Goal: Register for event/course

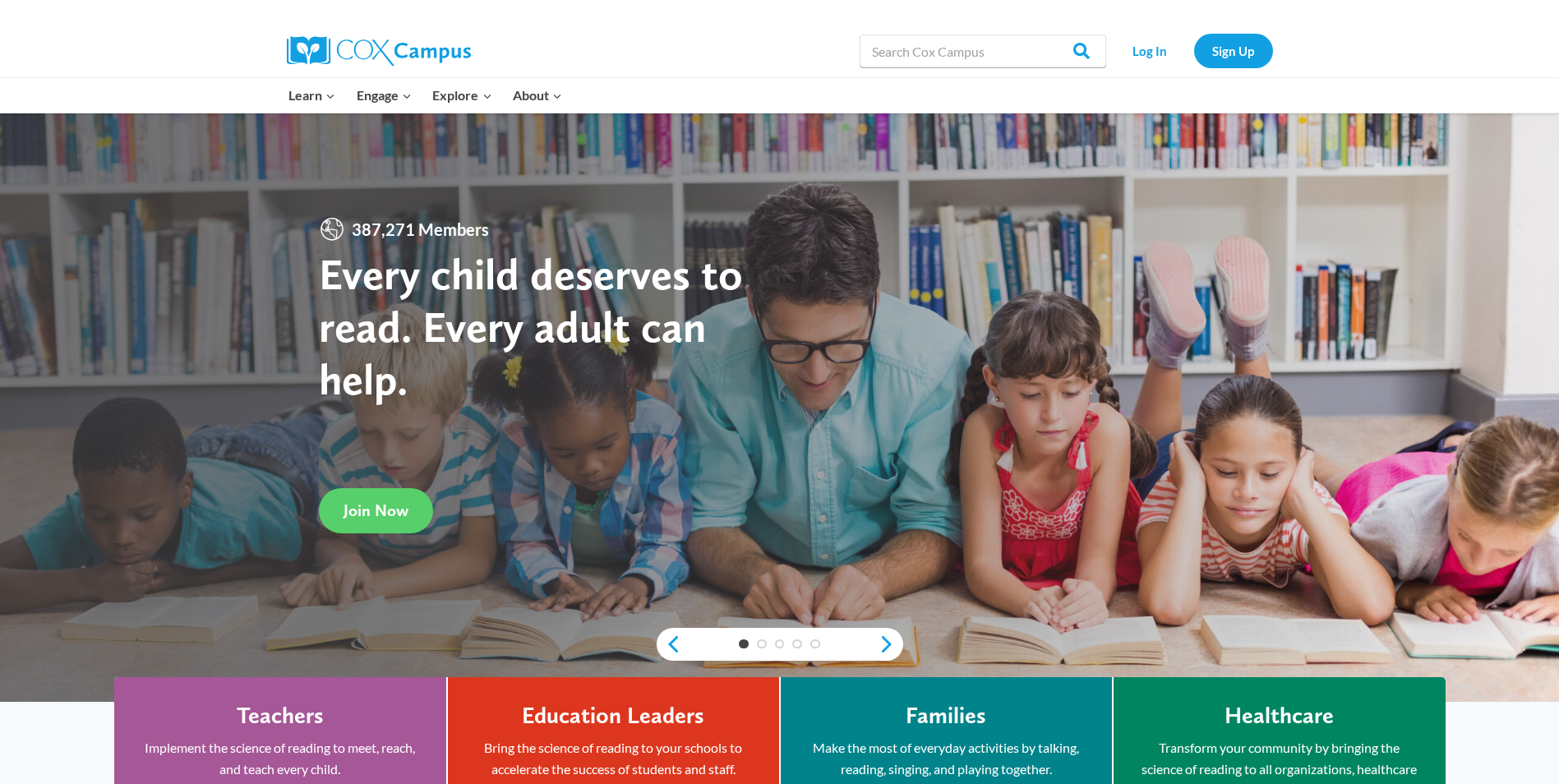
scroll to position [329, 0]
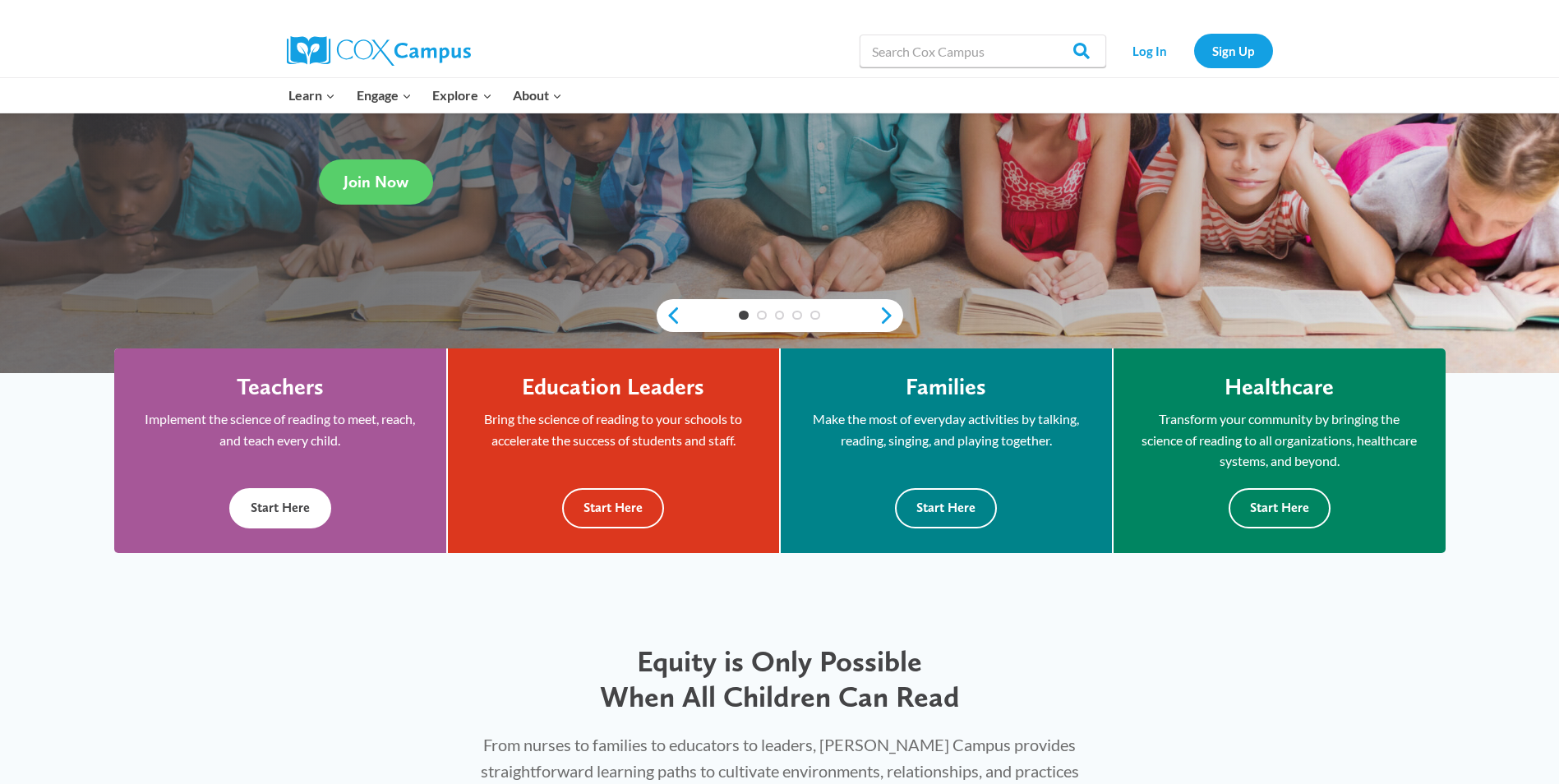
click at [264, 506] on button "Start Here" at bounding box center [280, 508] width 102 height 40
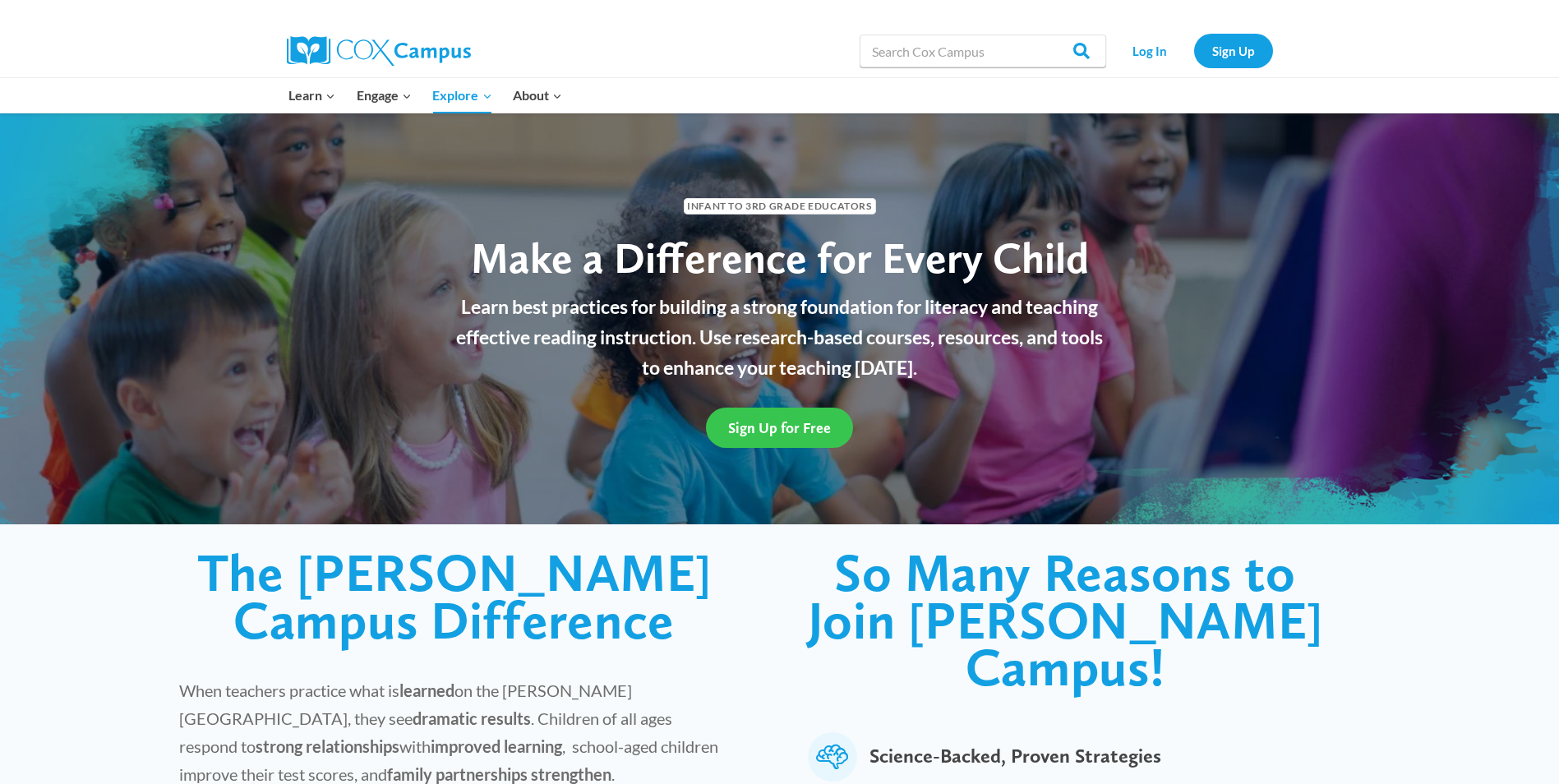
click at [800, 433] on span "Sign Up for Free" at bounding box center [779, 427] width 103 height 18
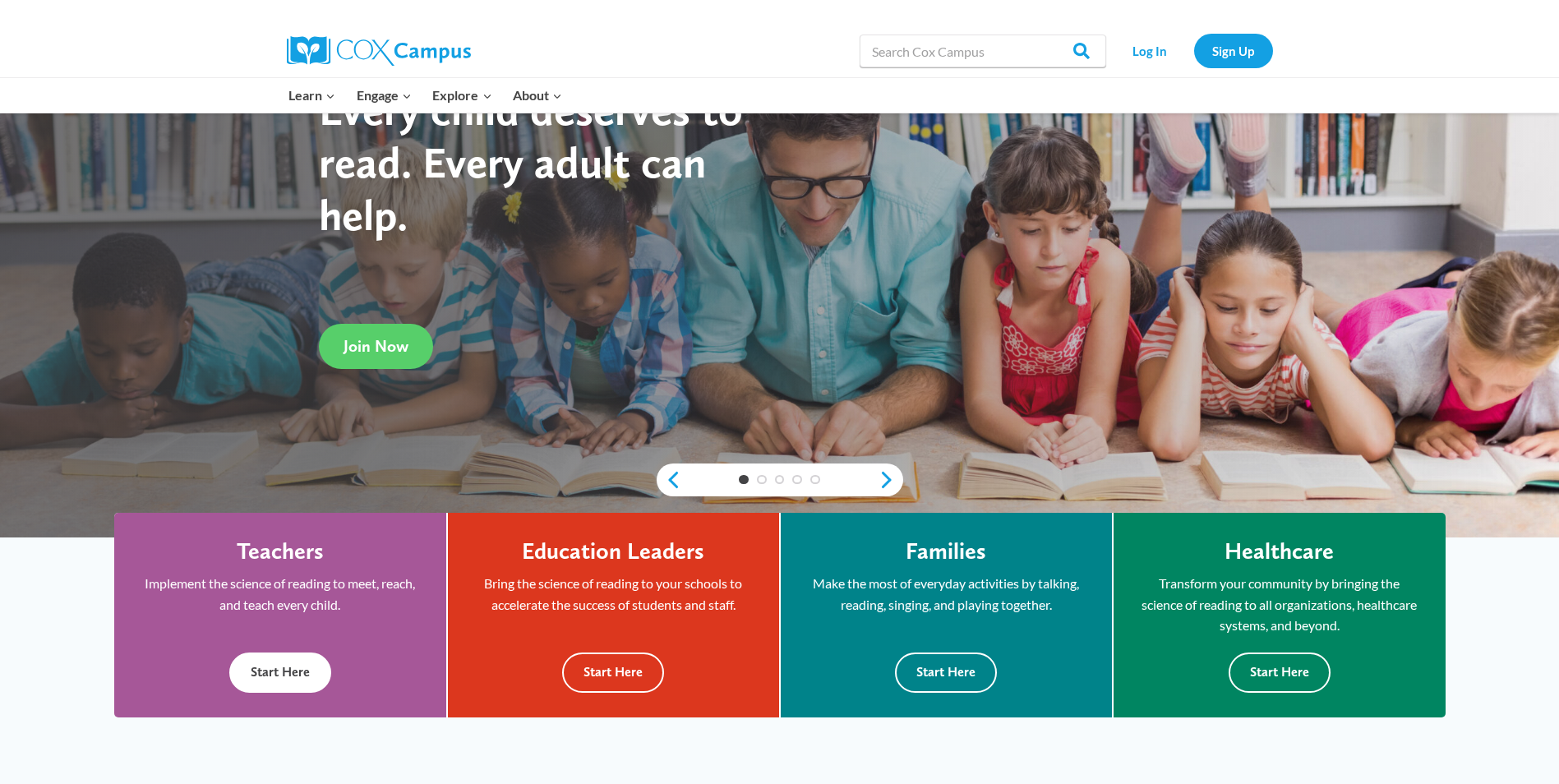
scroll to position [329, 0]
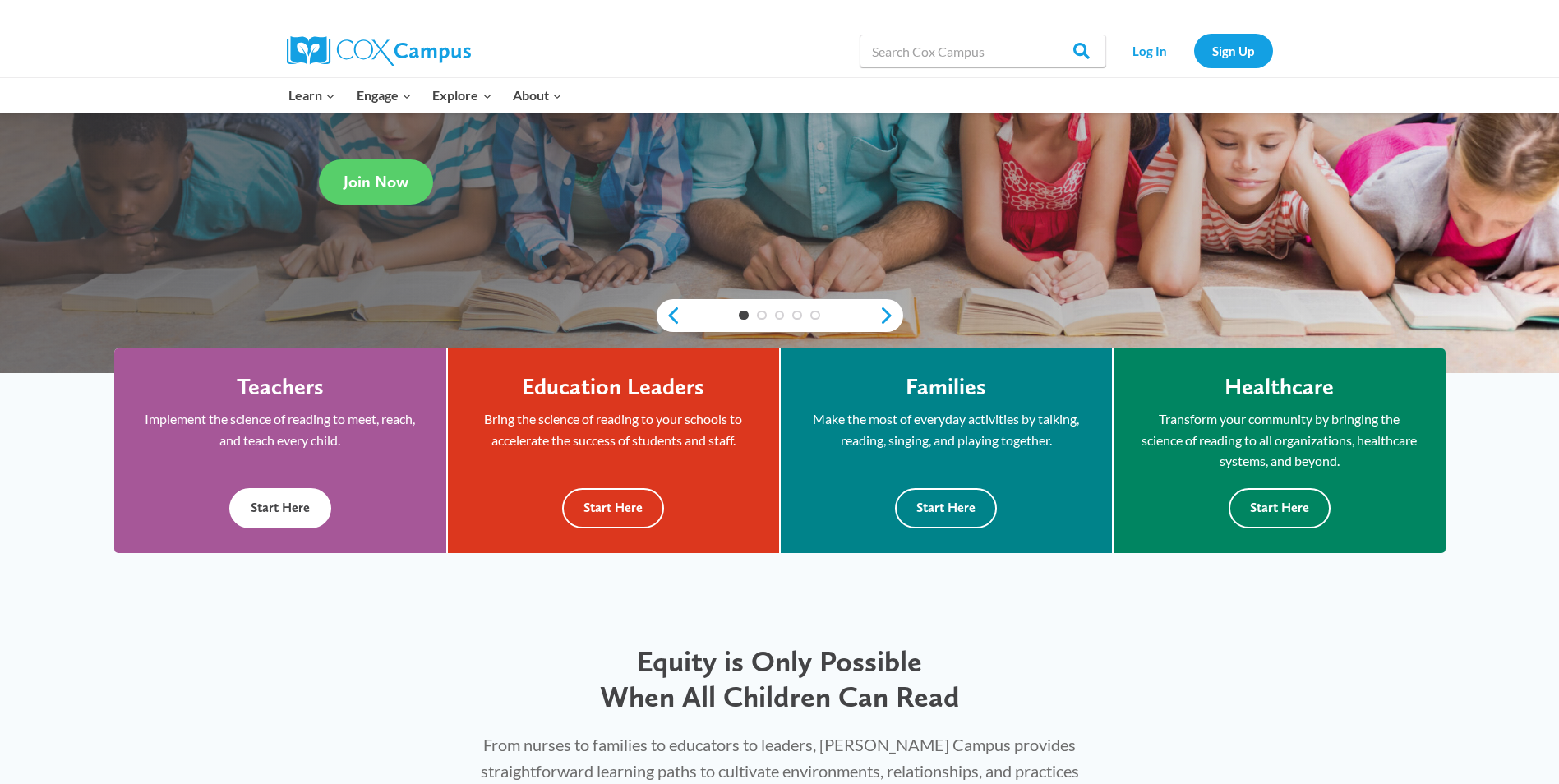
click at [254, 505] on button "Start Here" at bounding box center [280, 508] width 102 height 40
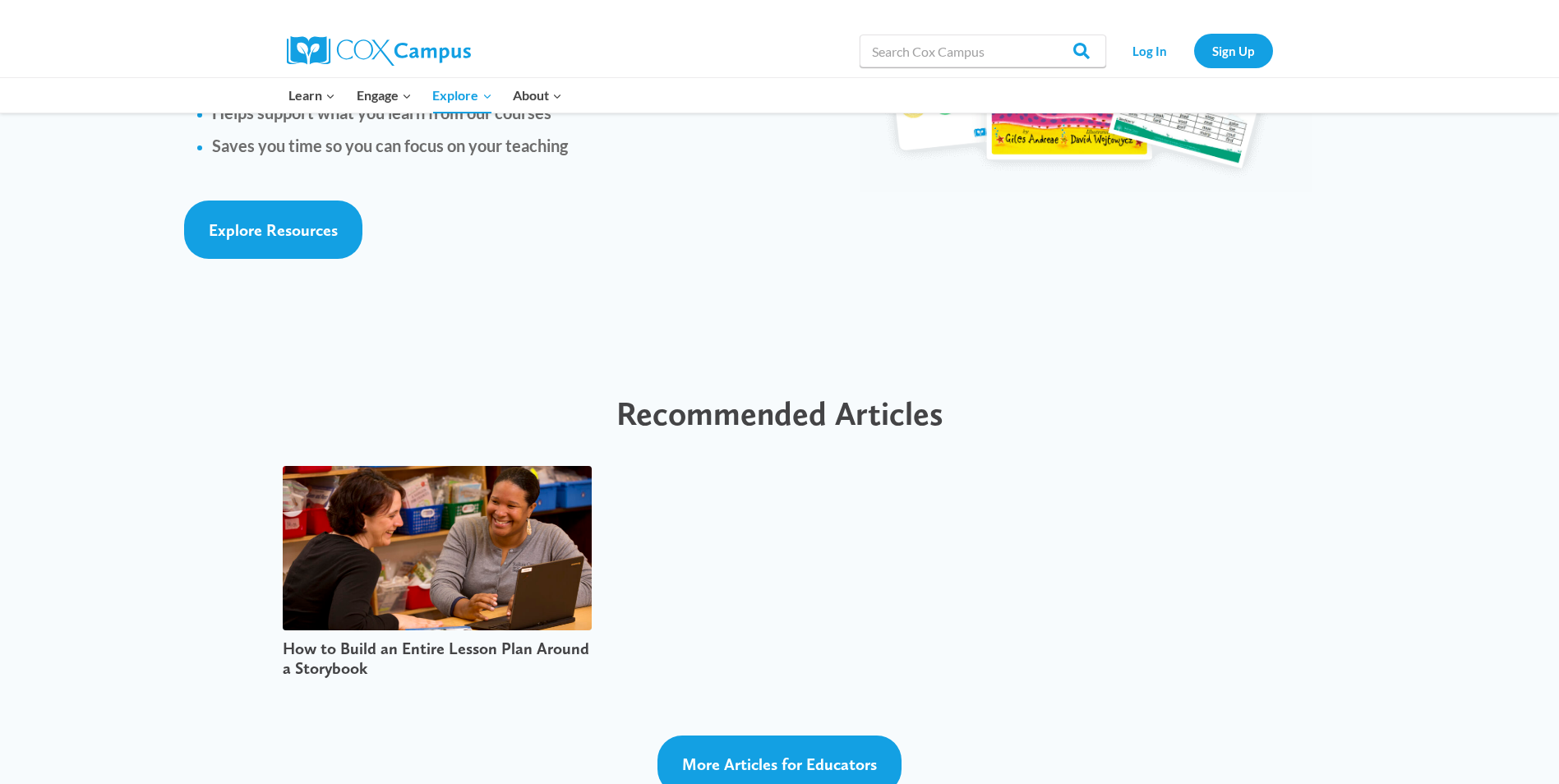
scroll to position [3451, 0]
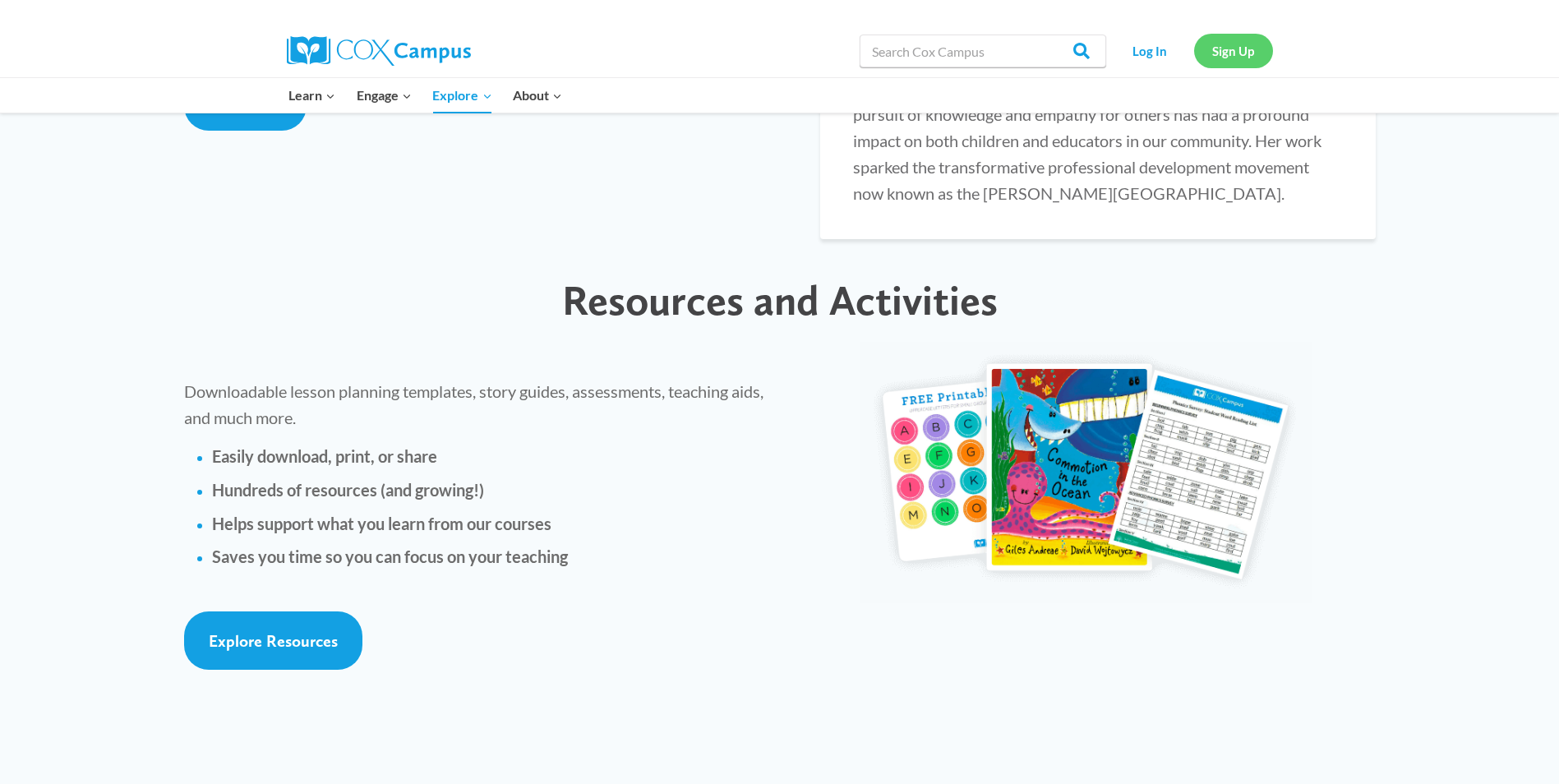
click at [1217, 51] on link "Sign Up" at bounding box center [1233, 50] width 79 height 33
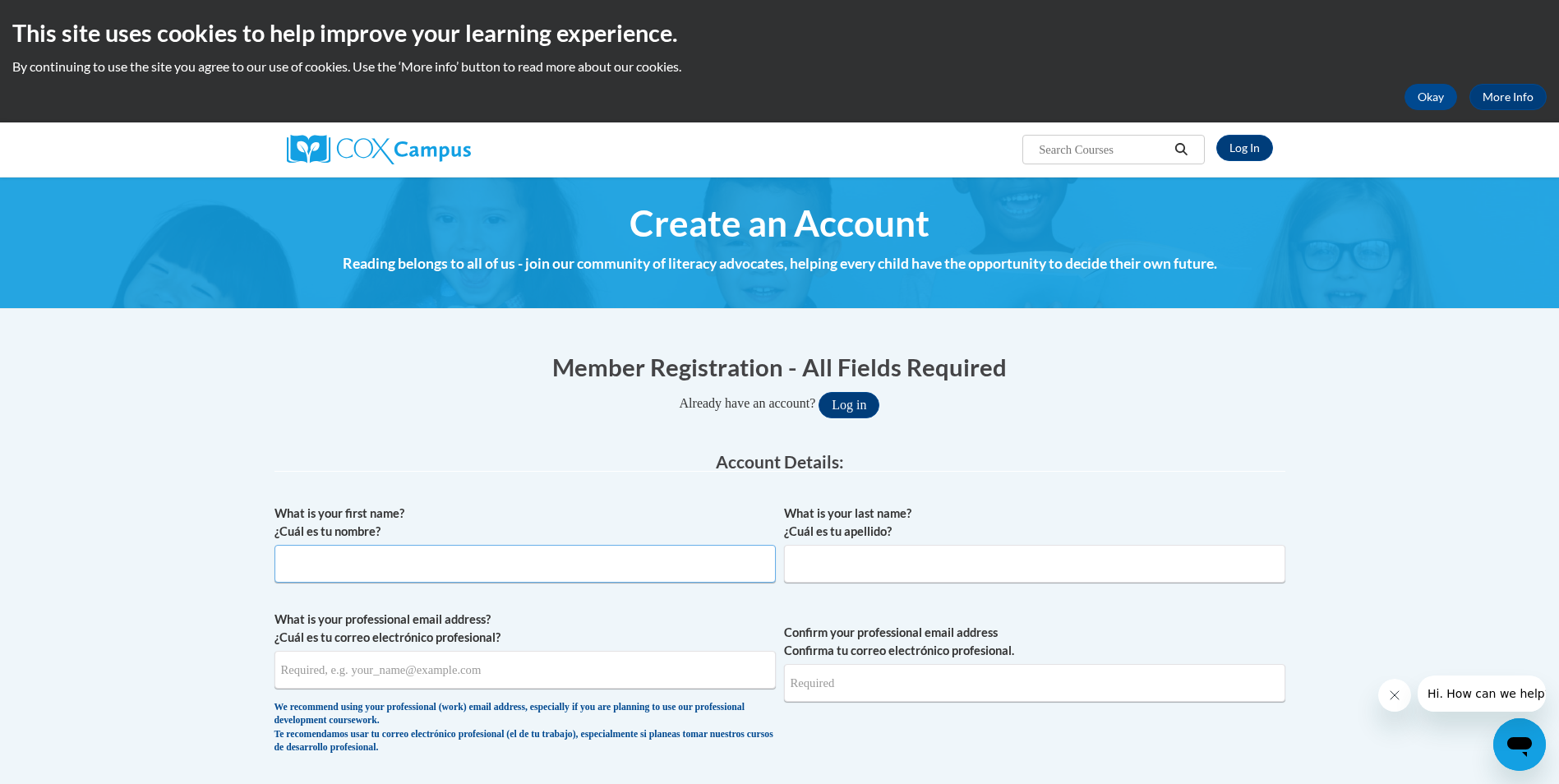
click at [332, 565] on input "What is your first name? ¿Cuál es tu nombre?" at bounding box center [525, 563] width 501 height 38
type input "Jessica"
type input "Arellano"
click at [301, 675] on input "What is your professional email address? ¿Cuál es tu correo electrónico profesi…" at bounding box center [525, 669] width 501 height 38
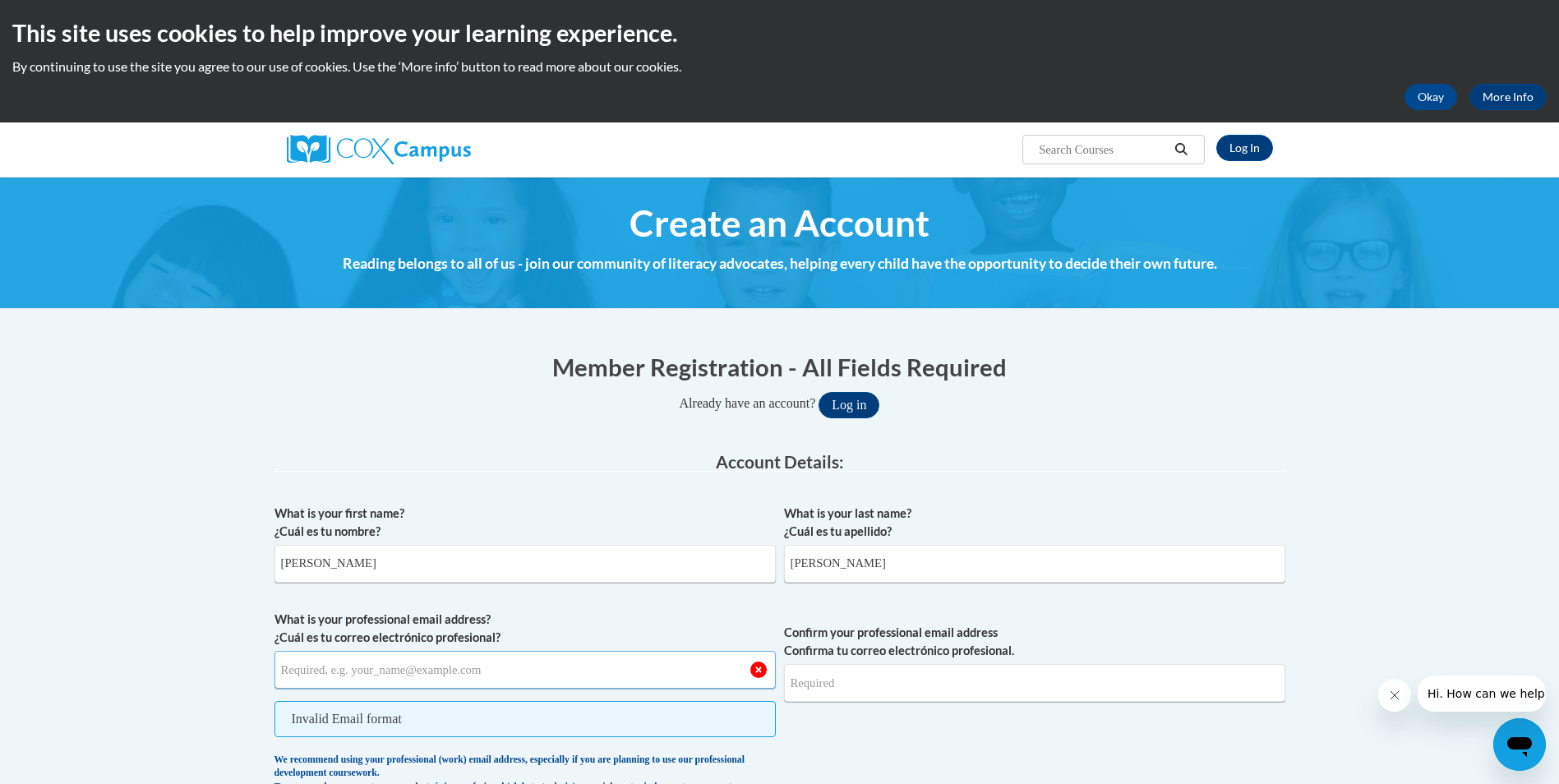
click at [334, 667] on input "What is your professional email address? ¿Cuál es tu correo electrónico profesi…" at bounding box center [525, 669] width 501 height 38
type input "jessica.arellano@sccpss.com"
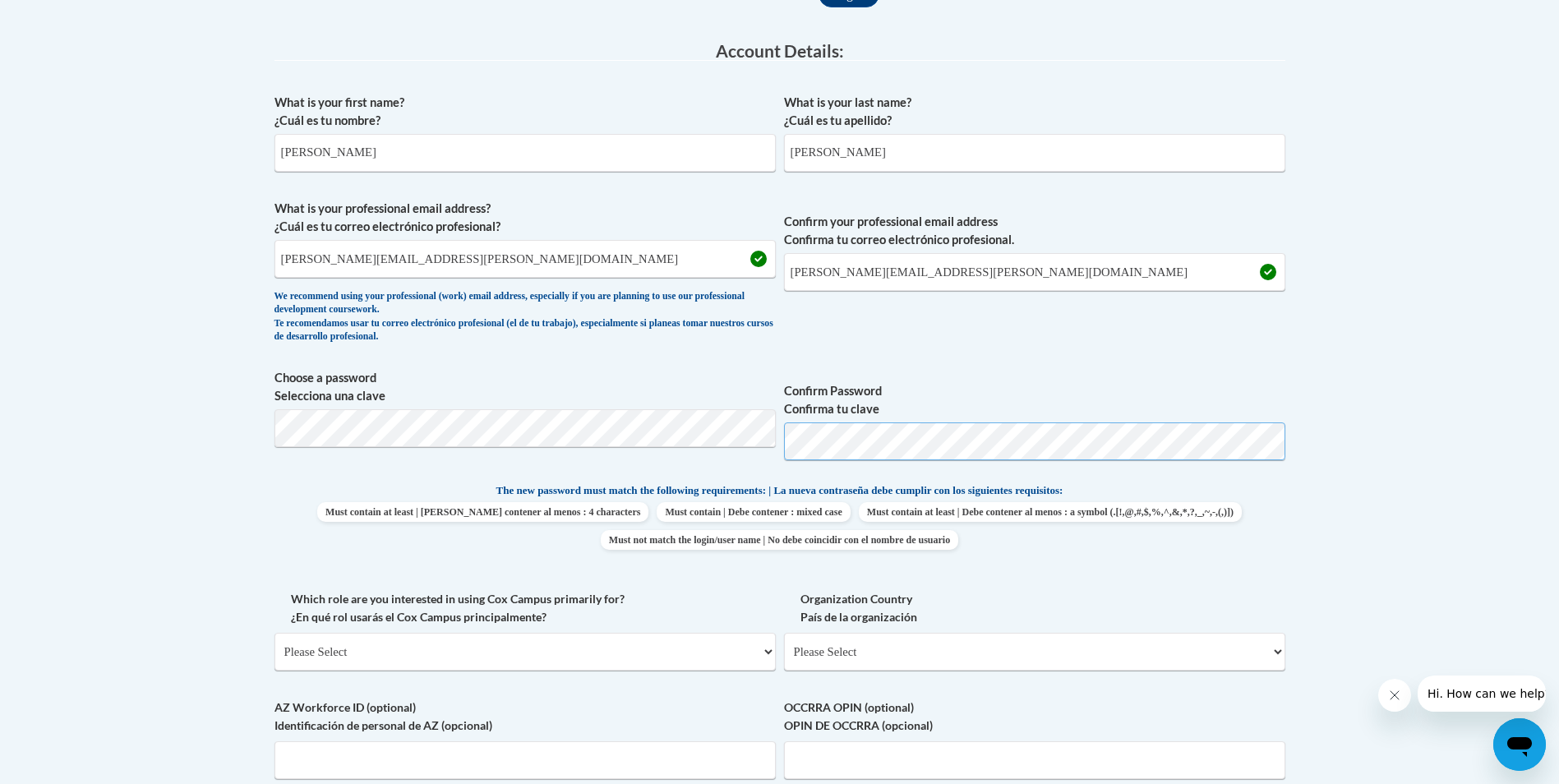
scroll to position [493, 0]
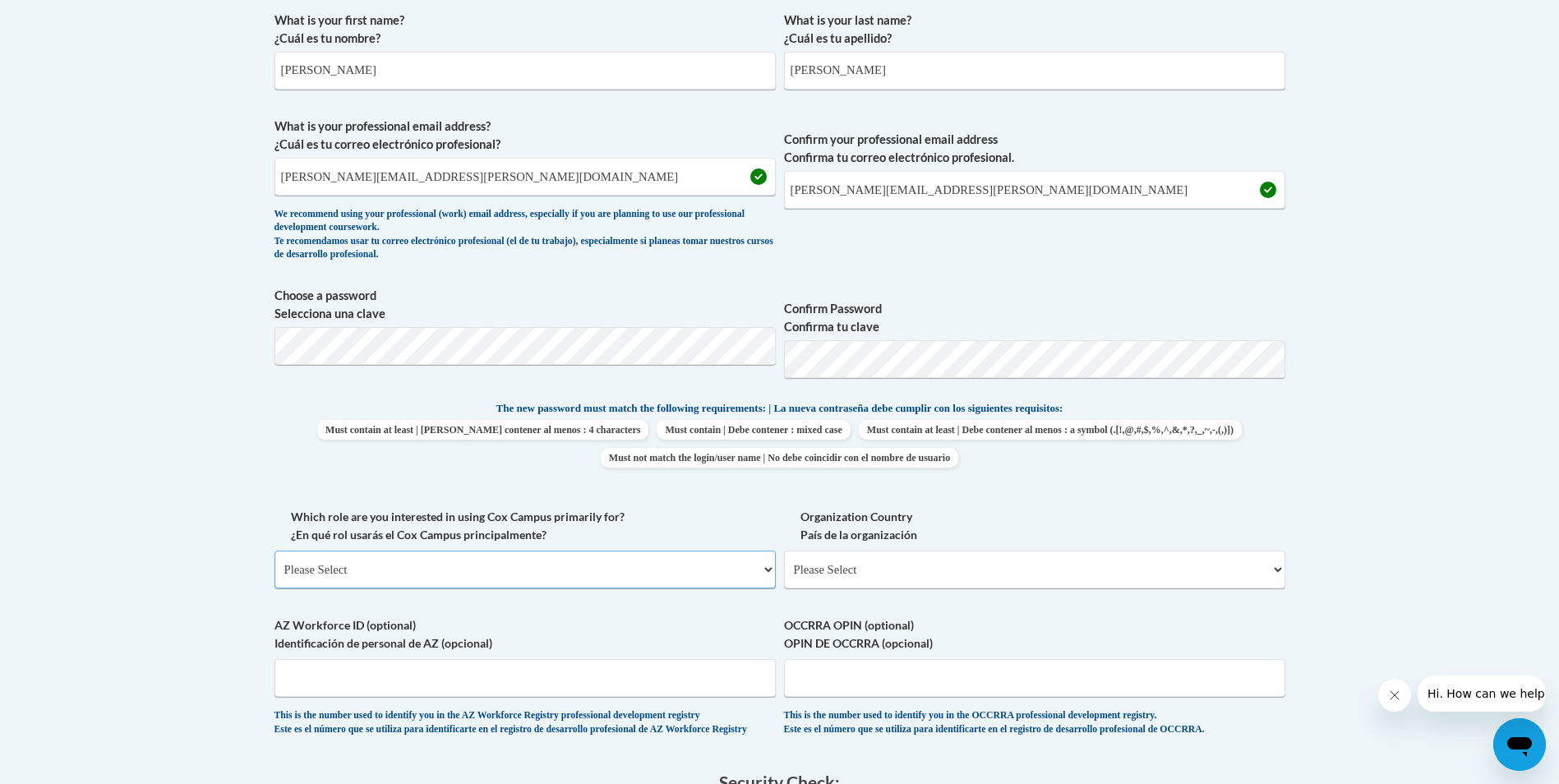
click at [639, 578] on select "Please Select College/University | Colegio/Universidad Community/Nonprofit Part…" at bounding box center [525, 569] width 501 height 38
select select "fbf2d438-af2f-41f8-98f1-81c410e29de3"
click at [274, 550] on select "Please Select College/University | Colegio/Universidad Community/Nonprofit Part…" at bounding box center [525, 569] width 501 height 38
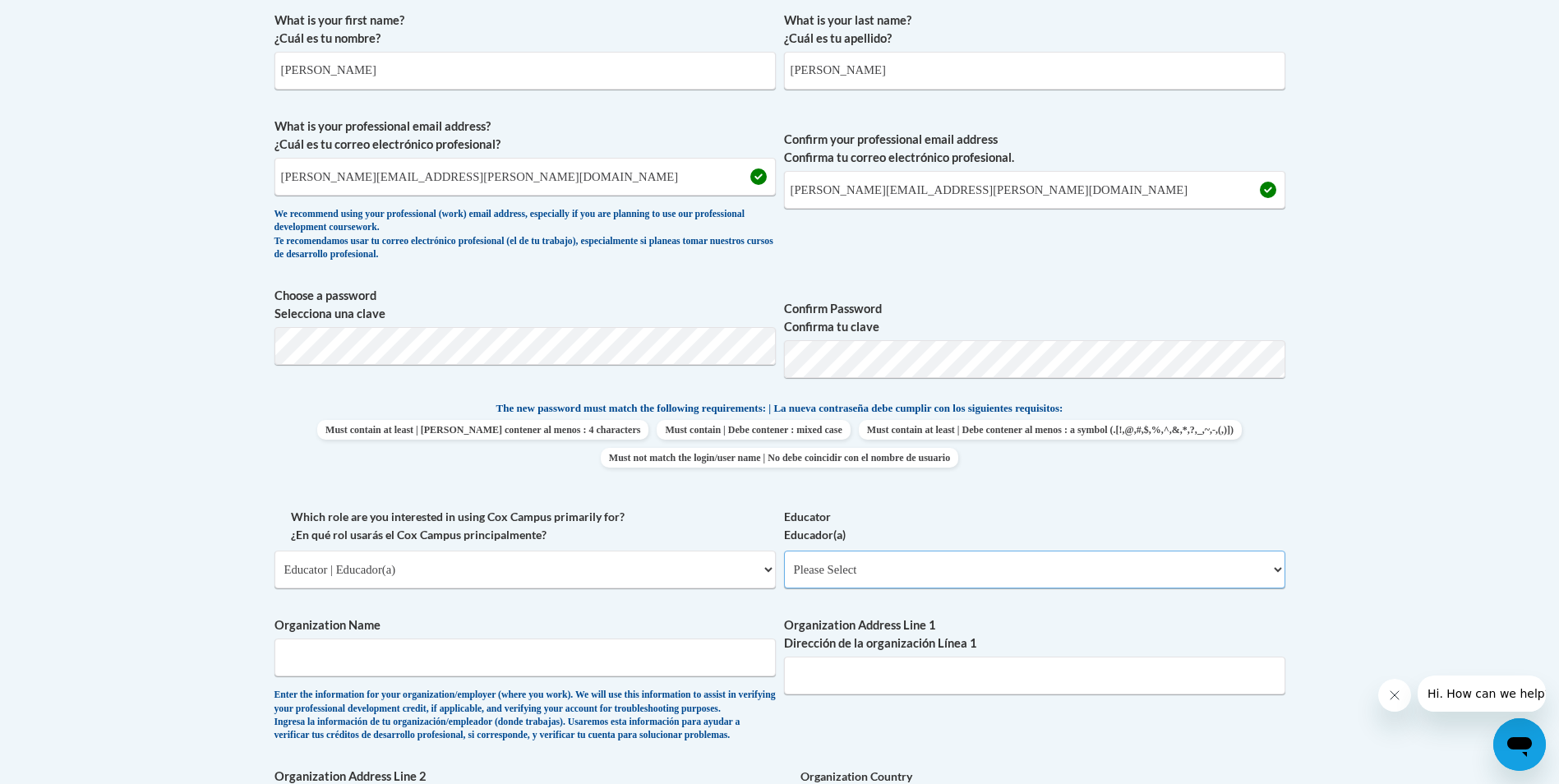
click at [878, 580] on select "Please Select Early Learning/Daycare Teacher/Family Home Care Provider | Maestr…" at bounding box center [1034, 569] width 501 height 38
click at [933, 579] on select "Please Select Early Learning/Daycare Teacher/Family Home Care Provider | Maestr…" at bounding box center [1034, 569] width 501 height 38
select select "67563ca1-16dc-4830-a7b3-94a34bed3689"
click at [784, 550] on select "Please Select Early Learning/Daycare Teacher/Family Home Care Provider | Maestr…" at bounding box center [1034, 569] width 501 height 38
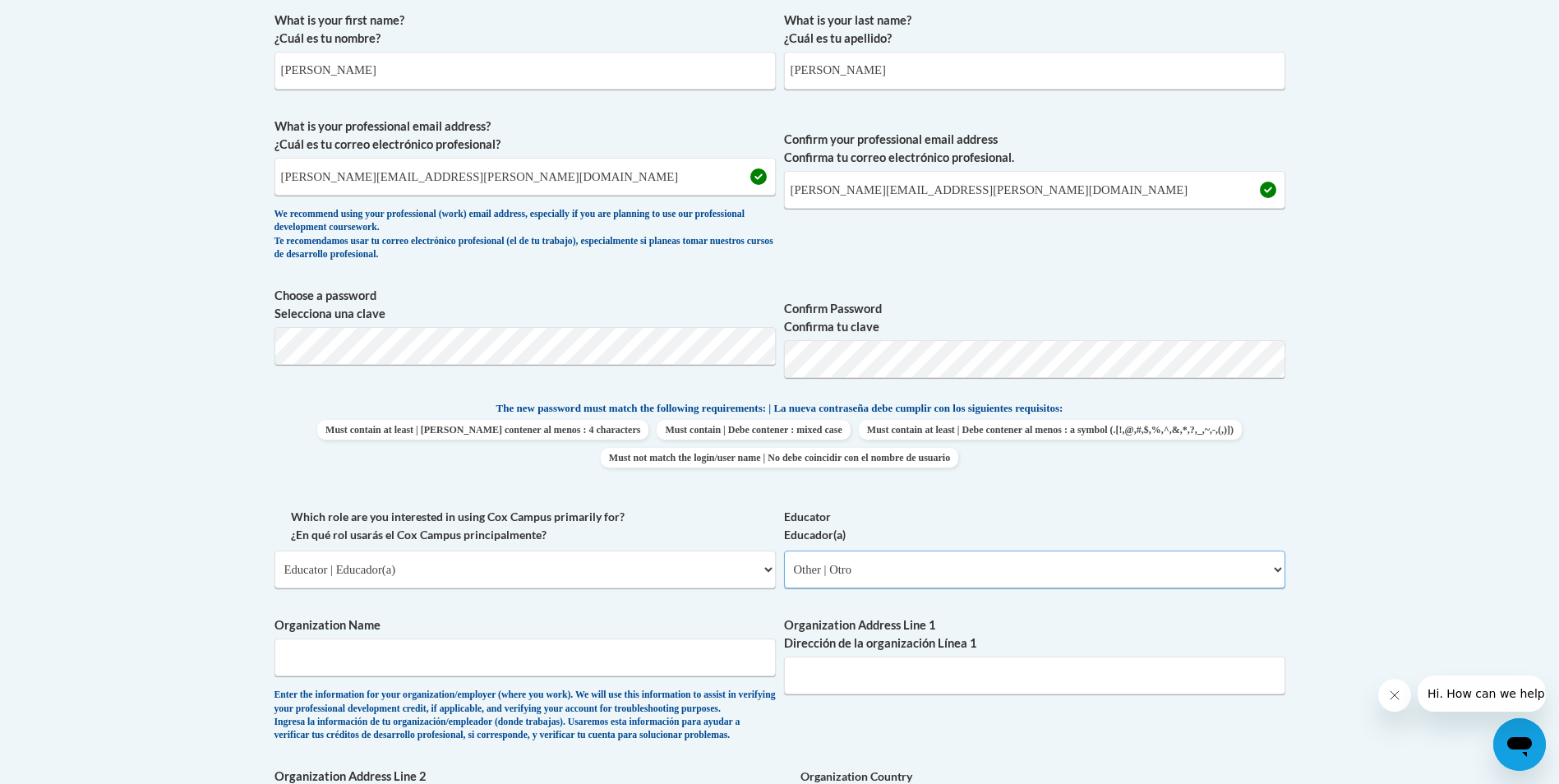
scroll to position [740, 0]
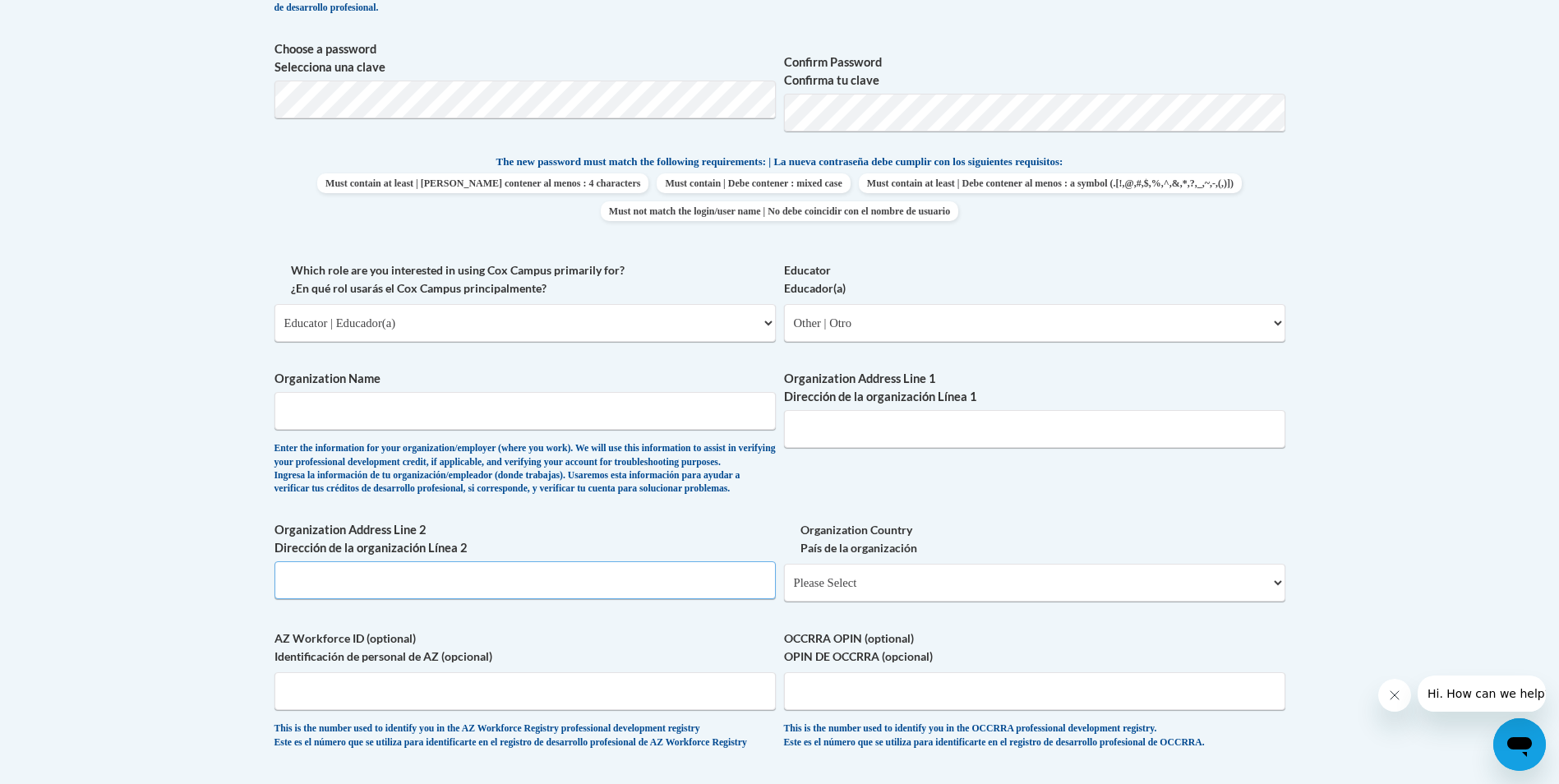
click at [411, 591] on input "Organization Address Line 2 Dirección de la organización Línea 2" at bounding box center [525, 580] width 501 height 38
click at [891, 601] on select "Please Select United States | Estados Unidos Outside of the United States | Fue…" at bounding box center [1034, 582] width 501 height 38
select select "ad49bcad-a171-4b2e-b99c-48b446064914"
click at [784, 590] on select "Please Select United States | Estados Unidos Outside of the United States | Fue…" at bounding box center [1034, 582] width 501 height 38
select select
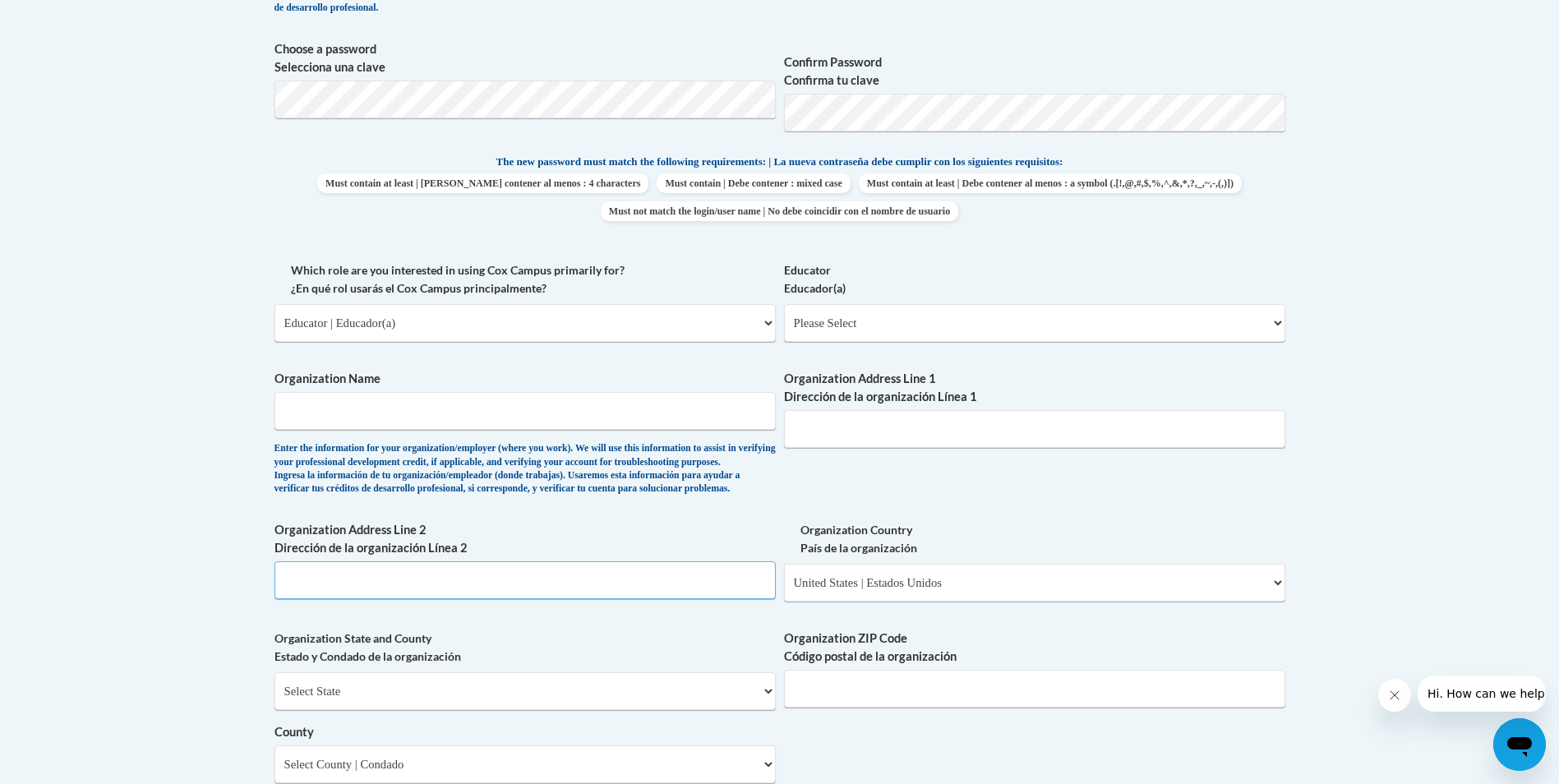
click at [306, 599] on input "Organization Address Line 2 Dirección de la organización Línea 2" at bounding box center [525, 580] width 501 height 38
click at [484, 710] on select "Select State Alabama Alaska Arizona Arkansas California Colorado Connecticut De…" at bounding box center [525, 691] width 501 height 38
select select "Georgia"
click at [274, 699] on select "Select State Alabama Alaska Arizona Arkansas California Colorado Connecticut De…" at bounding box center [525, 691] width 501 height 38
click at [842, 707] on input "Organization ZIP Code Código postal de la organización" at bounding box center [1034, 688] width 501 height 38
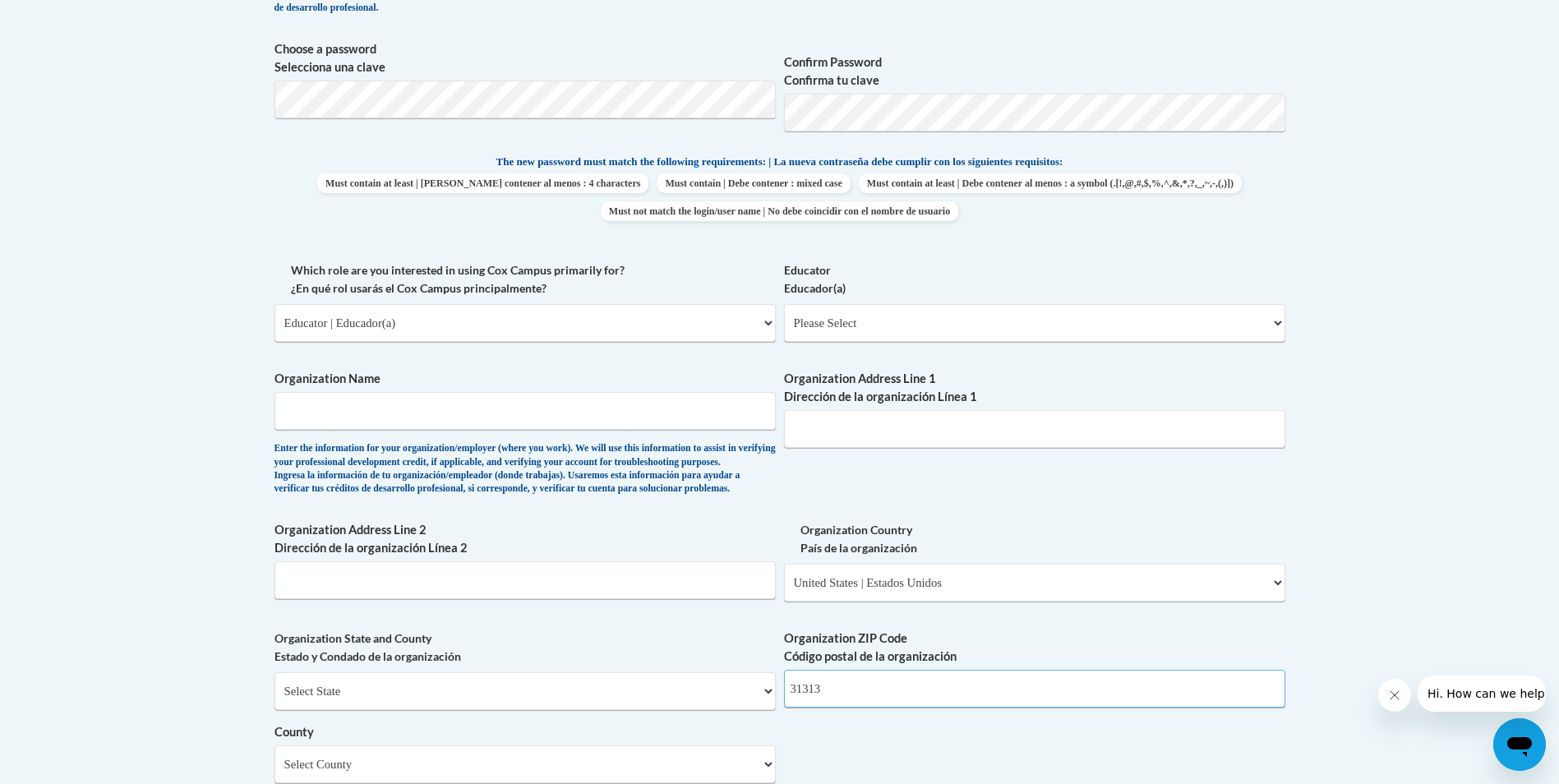
type input "31313"
click at [333, 422] on input "Organization Name" at bounding box center [525, 410] width 501 height 38
type input "SCCPSS"
click at [843, 441] on input "Organization Address Line 1 Dirección de la organización Línea 1" at bounding box center [1034, 429] width 501 height 38
type input "208 Bull Street"
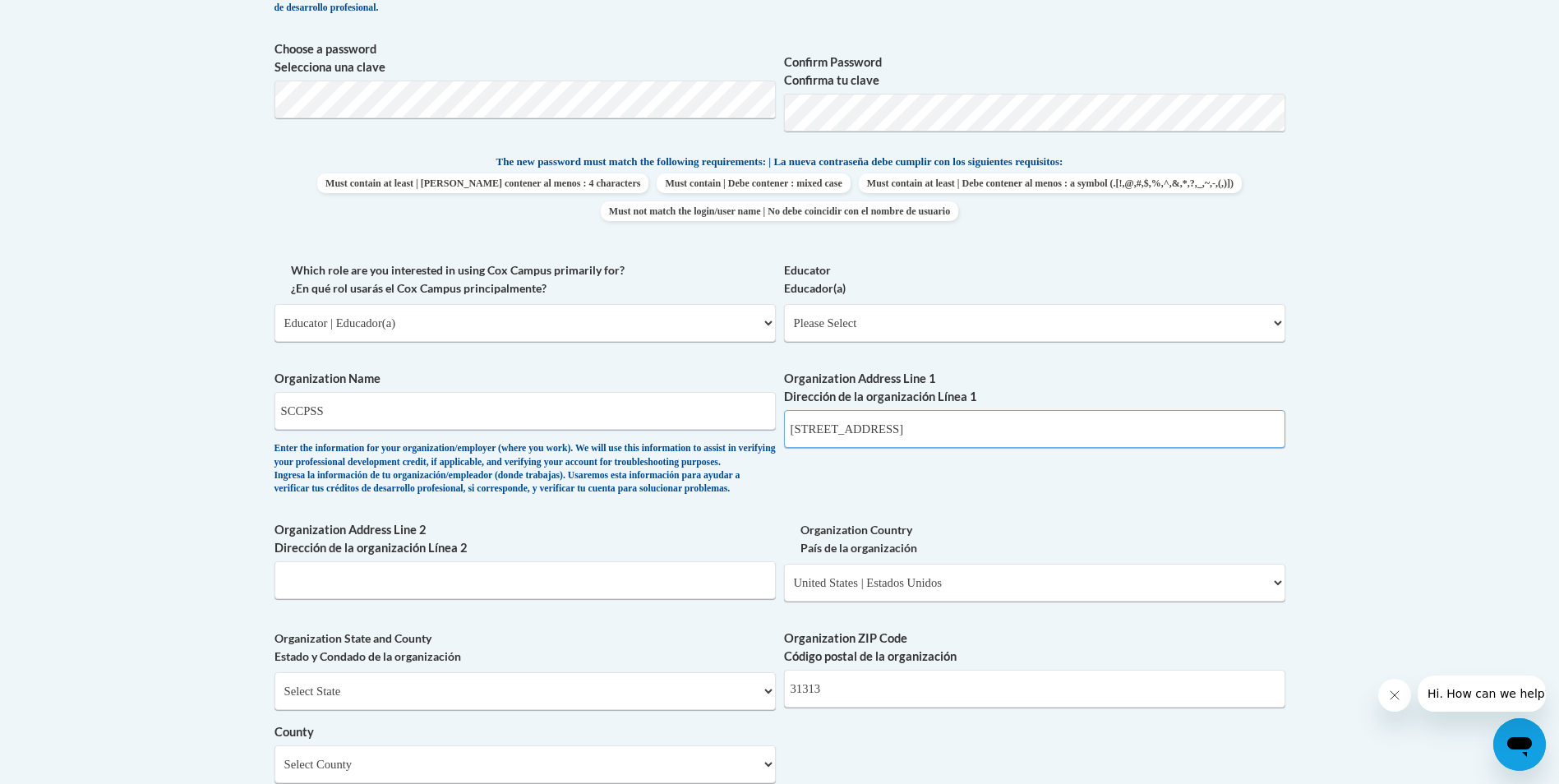
scroll to position [904, 0]
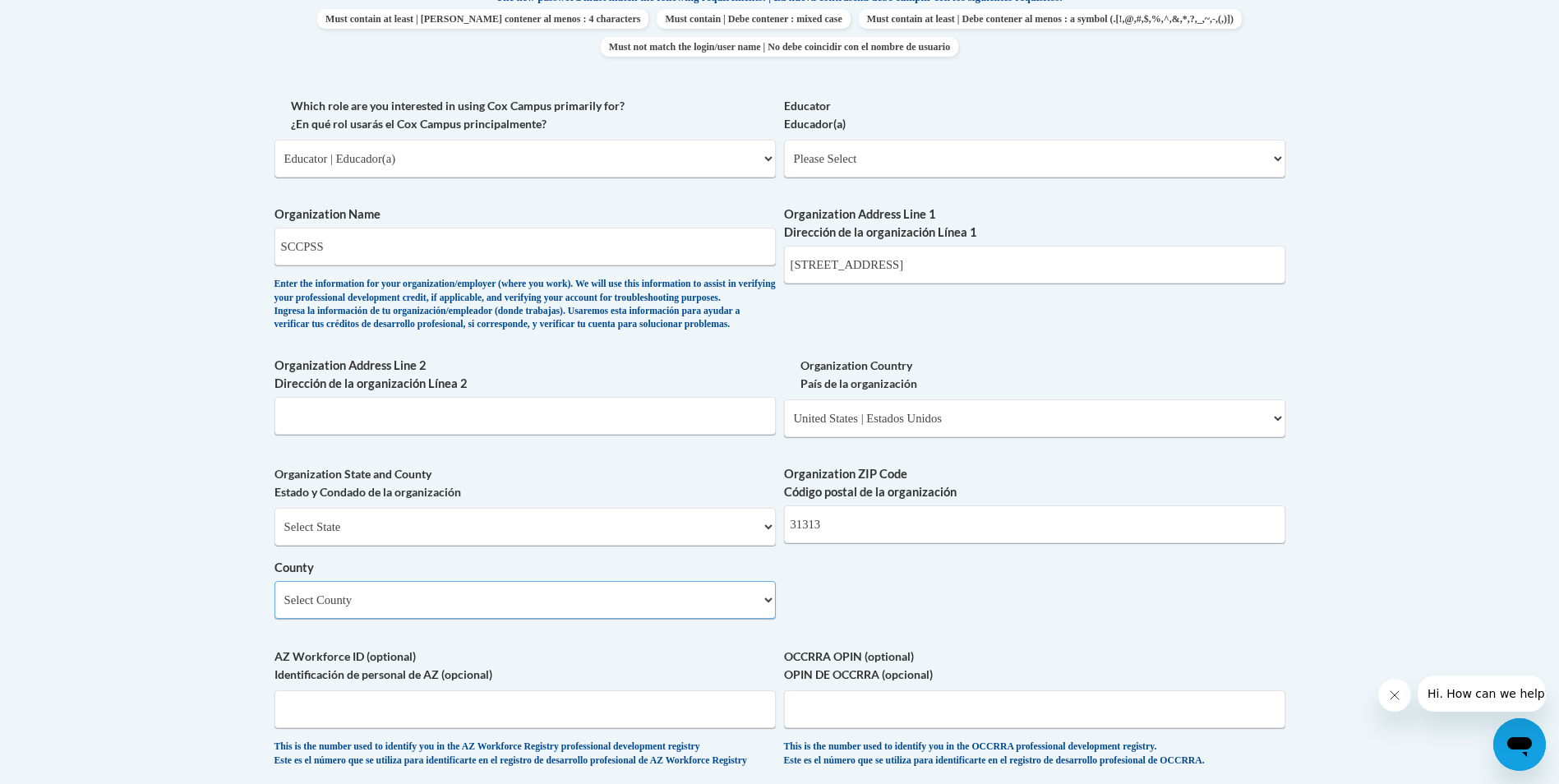
click at [469, 619] on select "Select County Appling Atkinson Bacon Baker Baldwin Banks Barrow Bartow Ben Hill…" at bounding box center [525, 599] width 501 height 38
select select "Chatham"
click at [274, 608] on select "Select County Appling Atkinson Bacon Baker Baldwin Banks Barrow Bartow Ben Hill…" at bounding box center [525, 599] width 501 height 38
click at [879, 148] on select "Please Select Early Learning/Daycare Teacher/Family Home Care Provider | Maestr…" at bounding box center [1034, 158] width 501 height 38
select select "67563ca1-16dc-4830-a7b3-94a34bed3689"
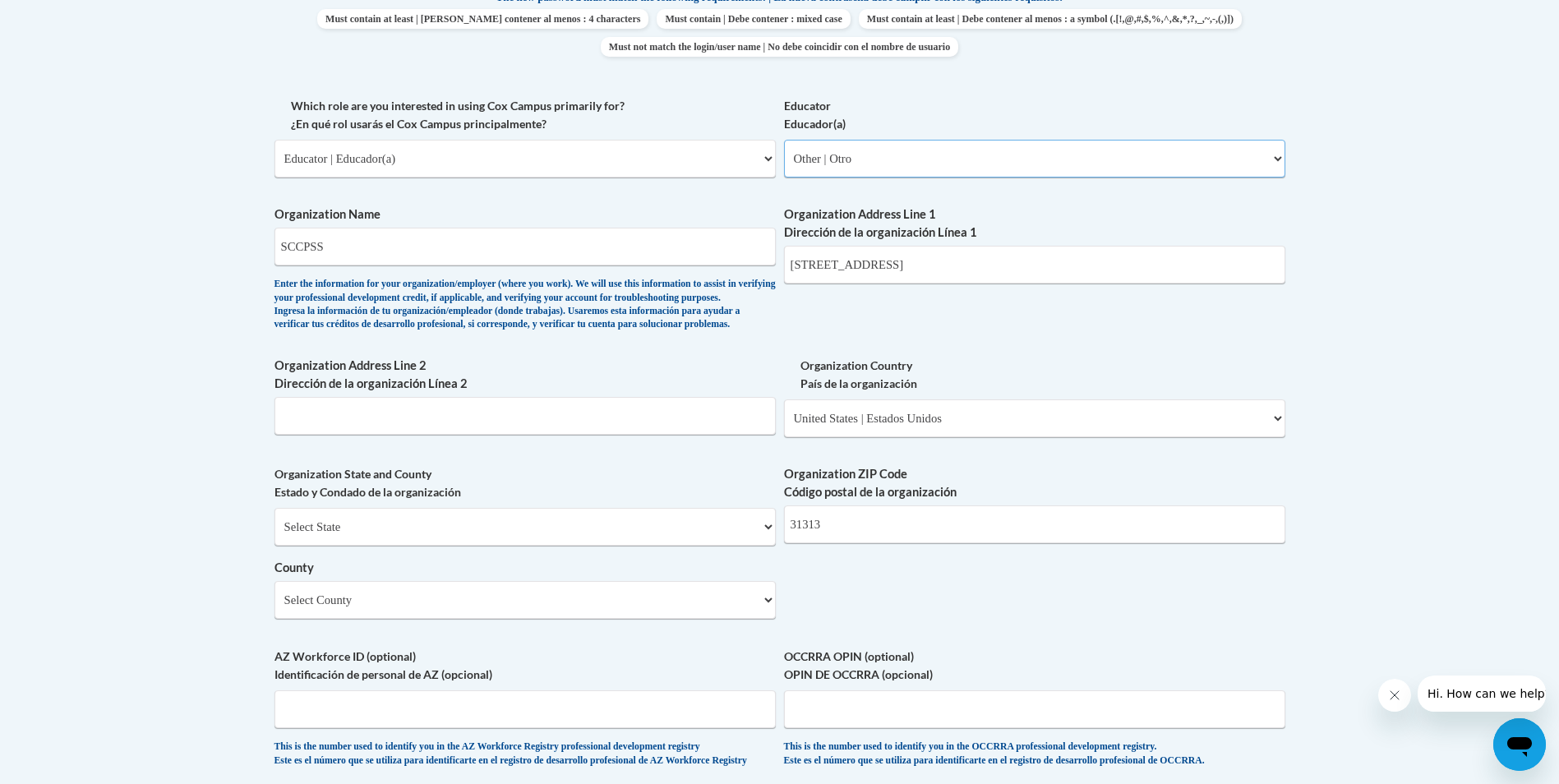
click at [784, 139] on select "Please Select Early Learning/Daycare Teacher/Family Home Care Provider | Maestr…" at bounding box center [1034, 158] width 501 height 38
select select "null"
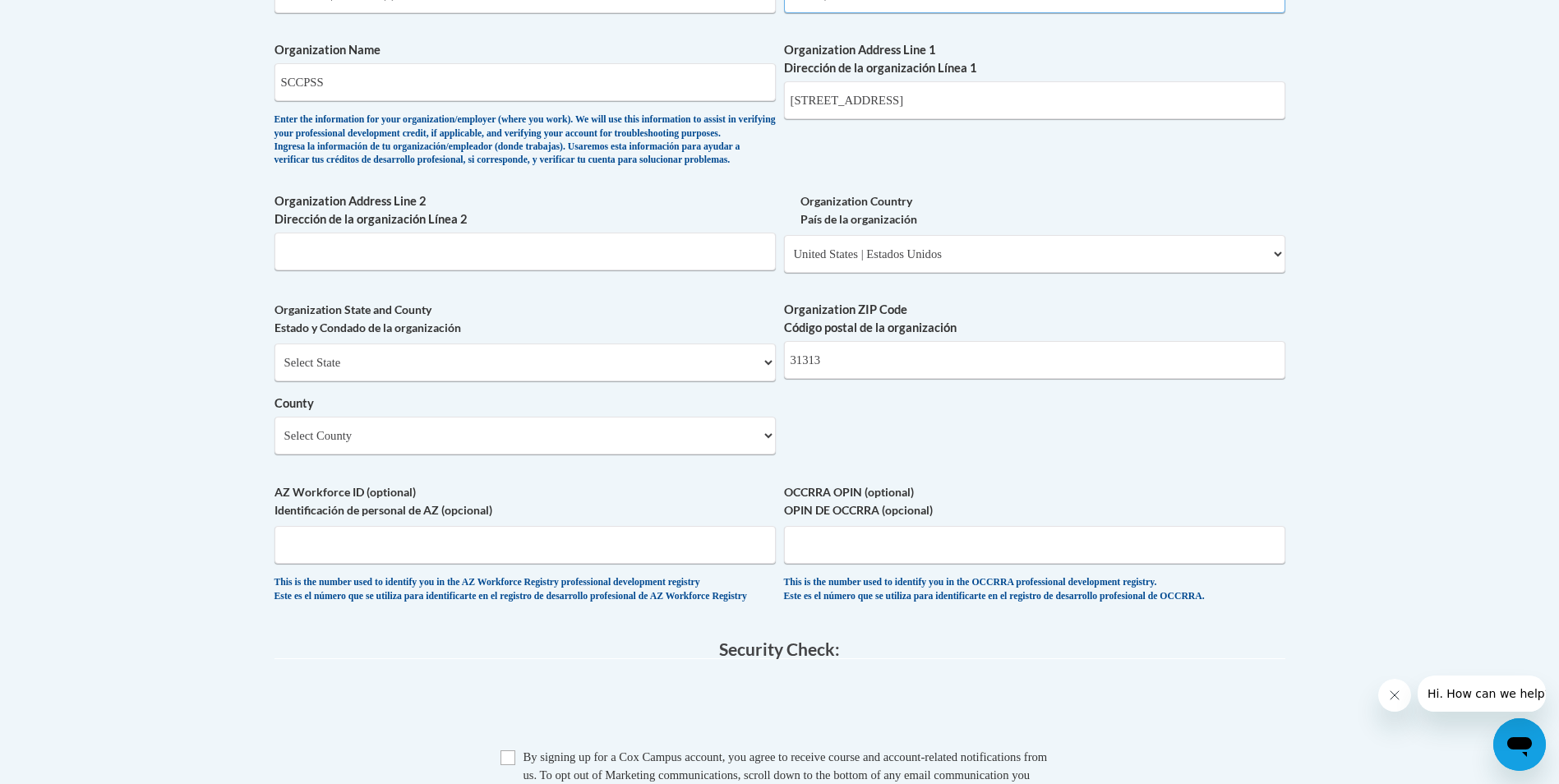
scroll to position [1150, 0]
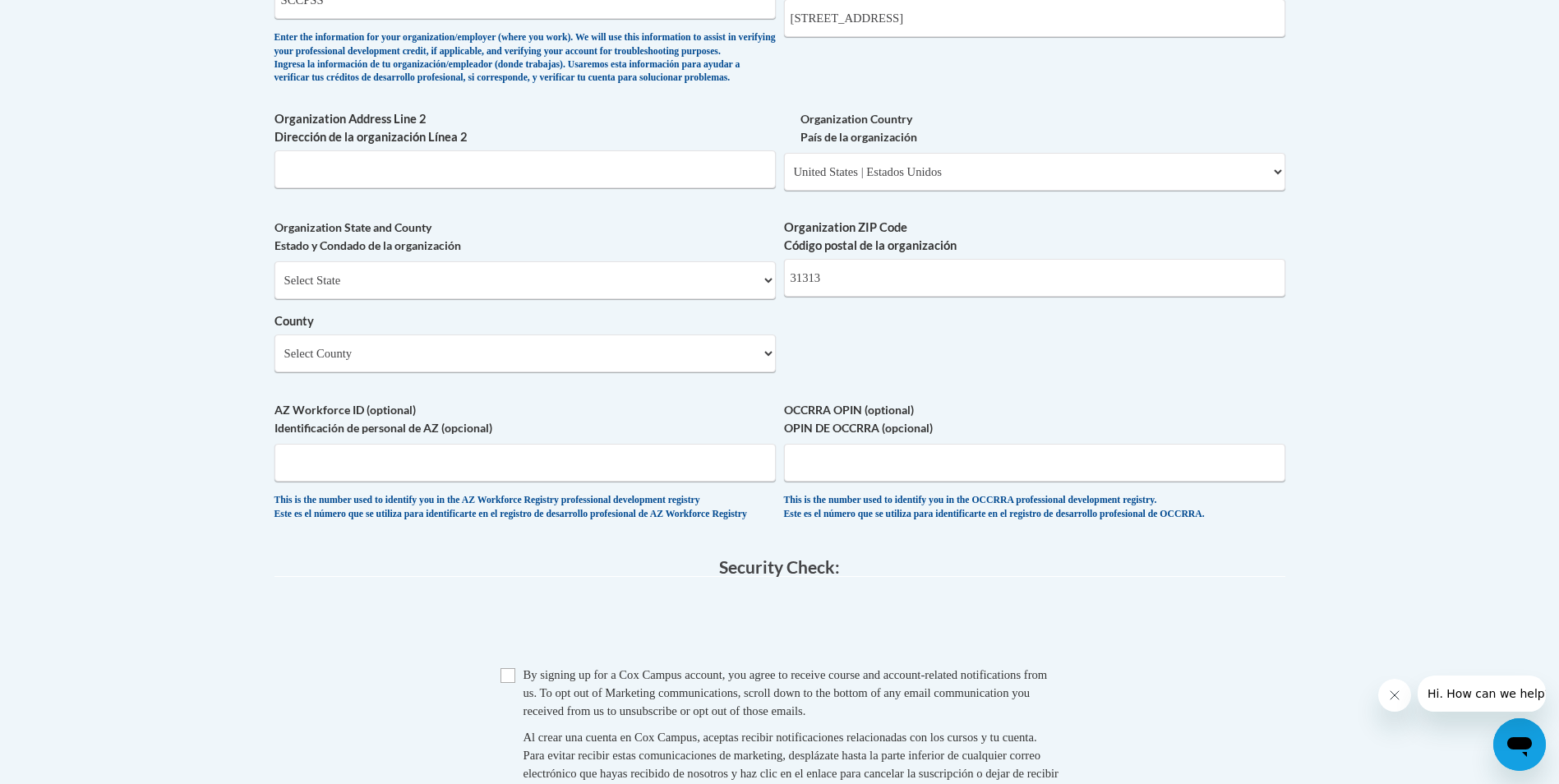
click at [872, 309] on div "Organization ZIP Code Código postal de la organización 31313" at bounding box center [1034, 264] width 501 height 90
click at [850, 297] on input "31313" at bounding box center [1034, 277] width 501 height 38
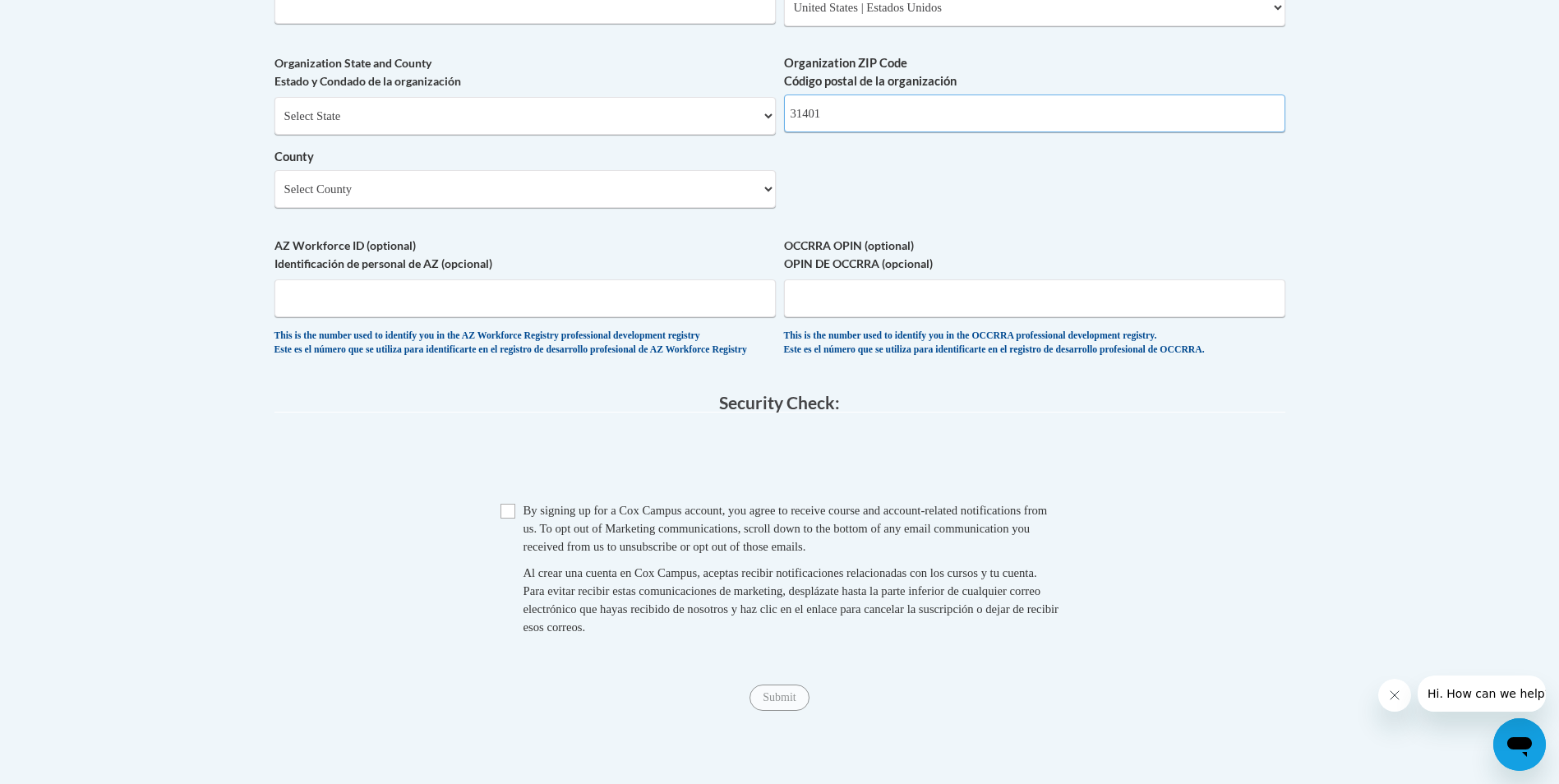
type input "31401"
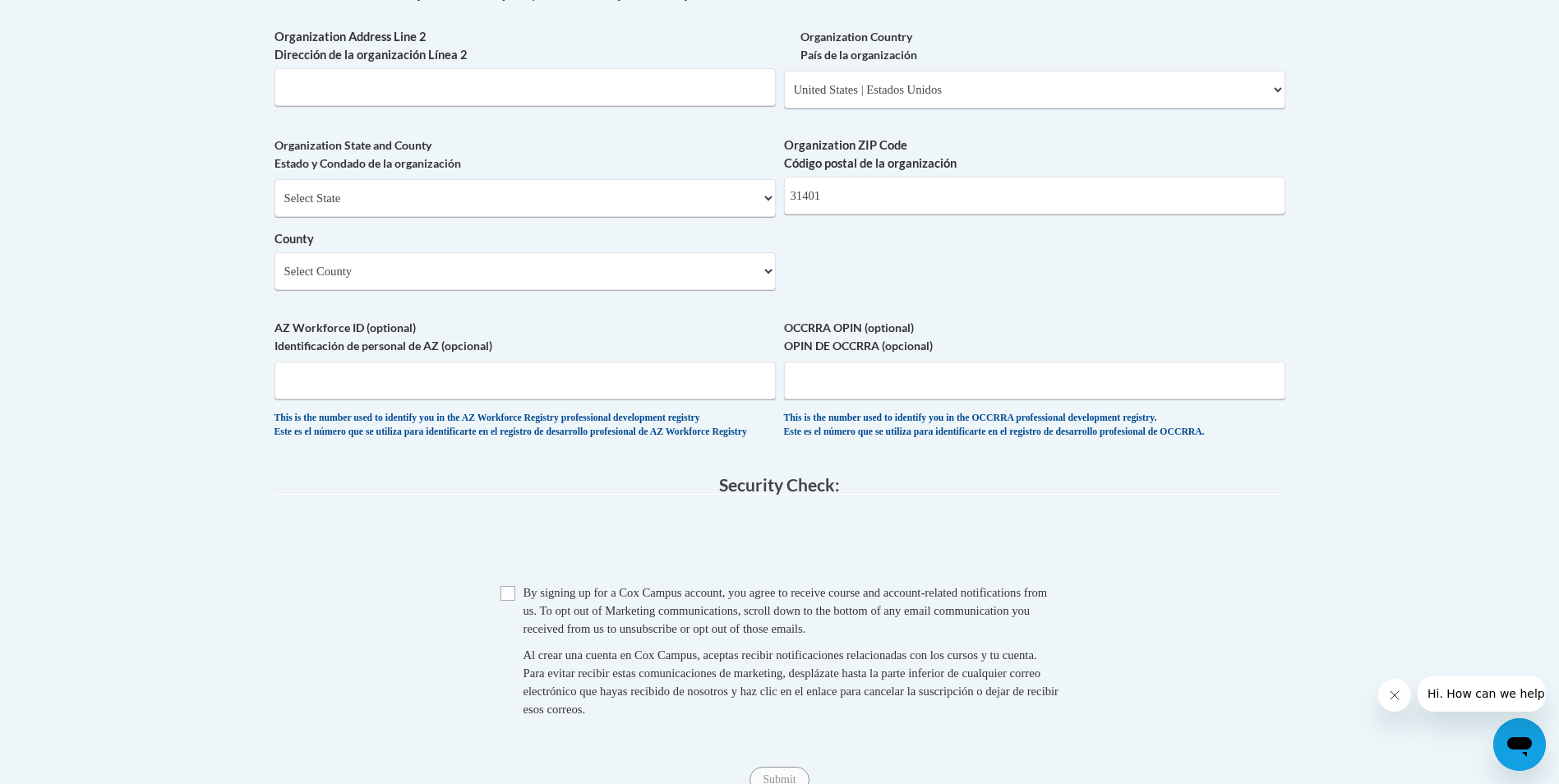
scroll to position [1397, 0]
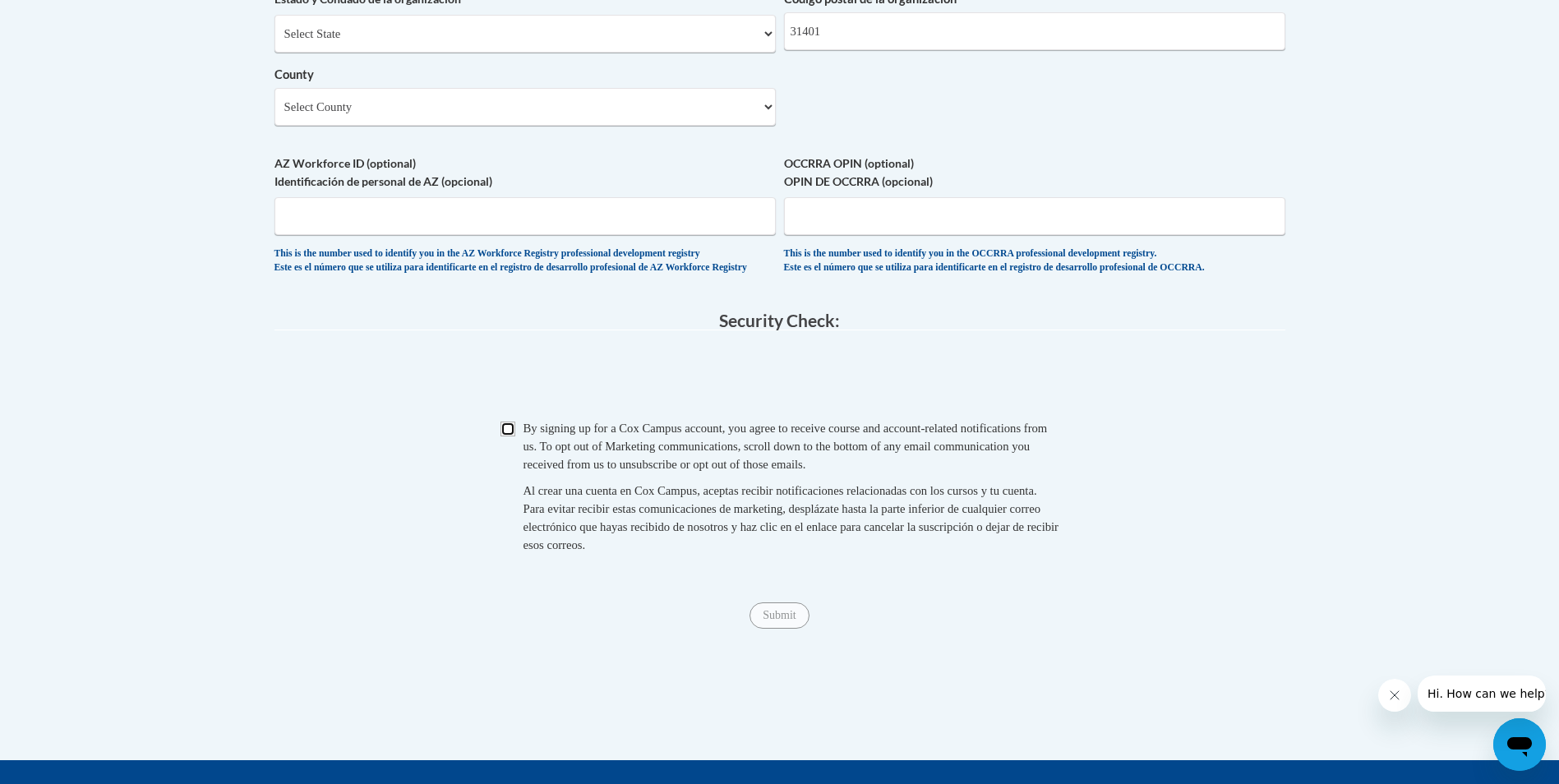
click at [508, 436] on input "Checkbox" at bounding box center [508, 429] width 15 height 15
checkbox input "true"
click at [779, 629] on input "Submit" at bounding box center [778, 616] width 59 height 27
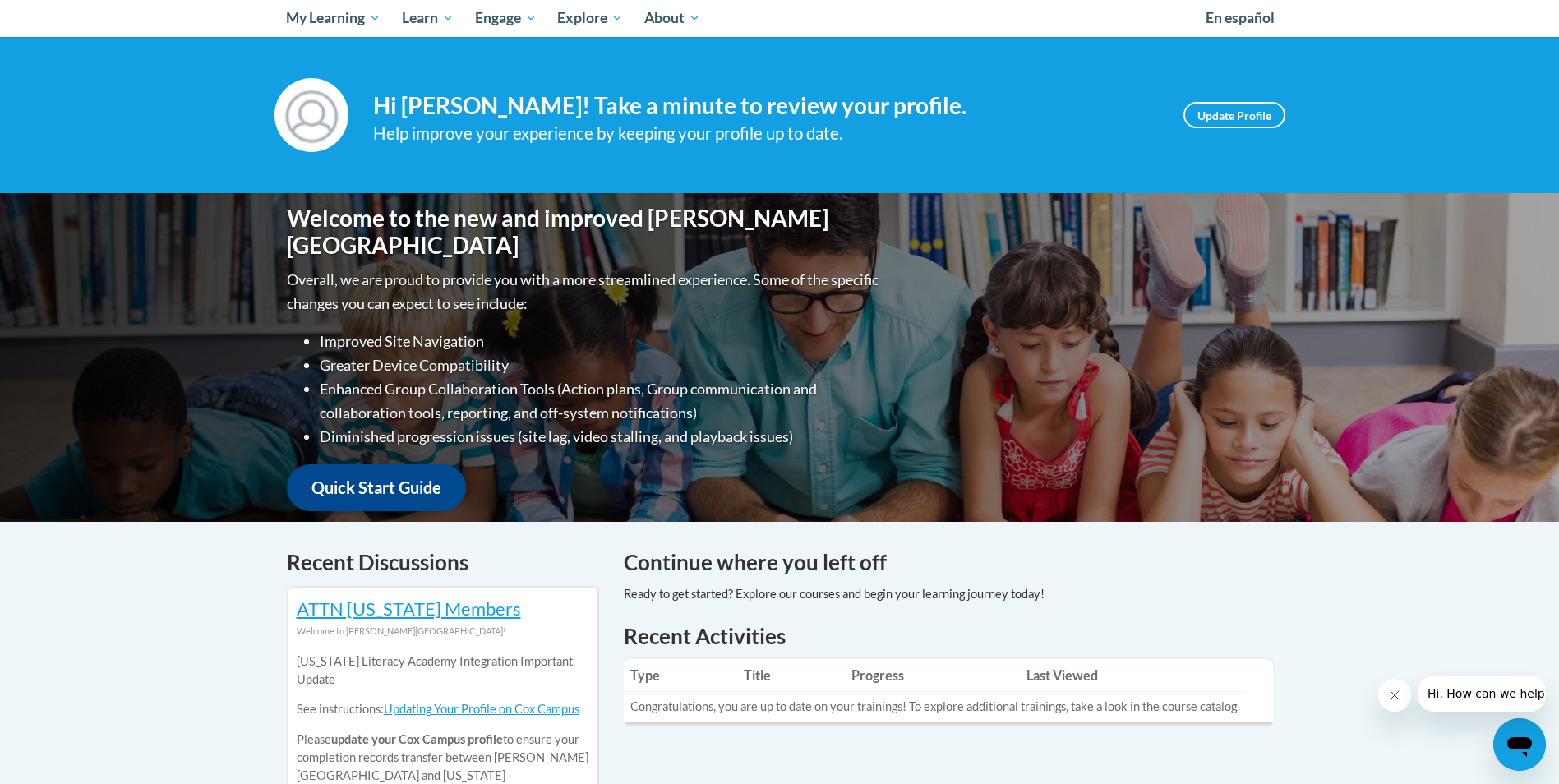
scroll to position [95, 0]
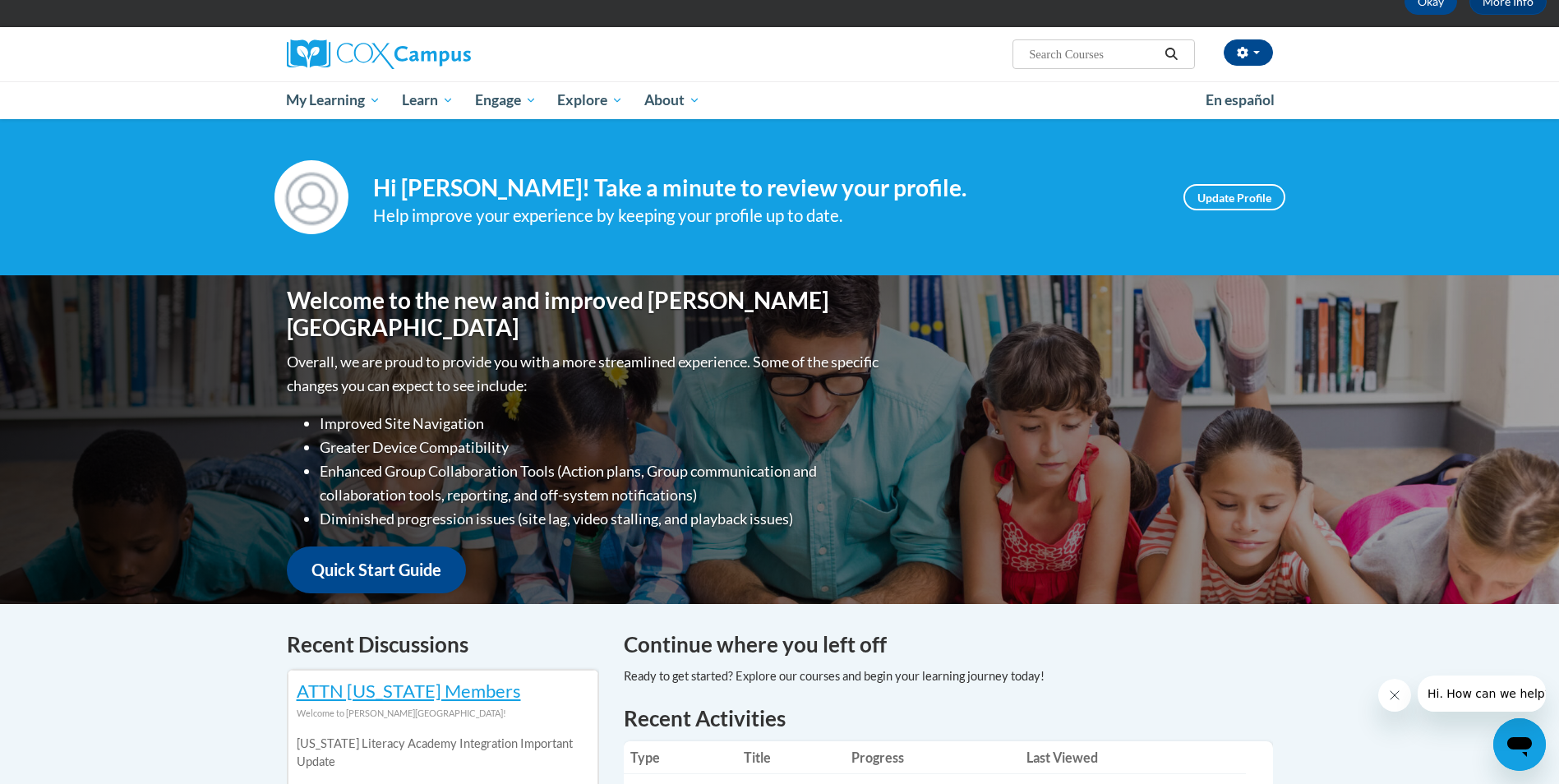
click at [1043, 54] on input "Search..." at bounding box center [1093, 54] width 132 height 20
type input "oral language"
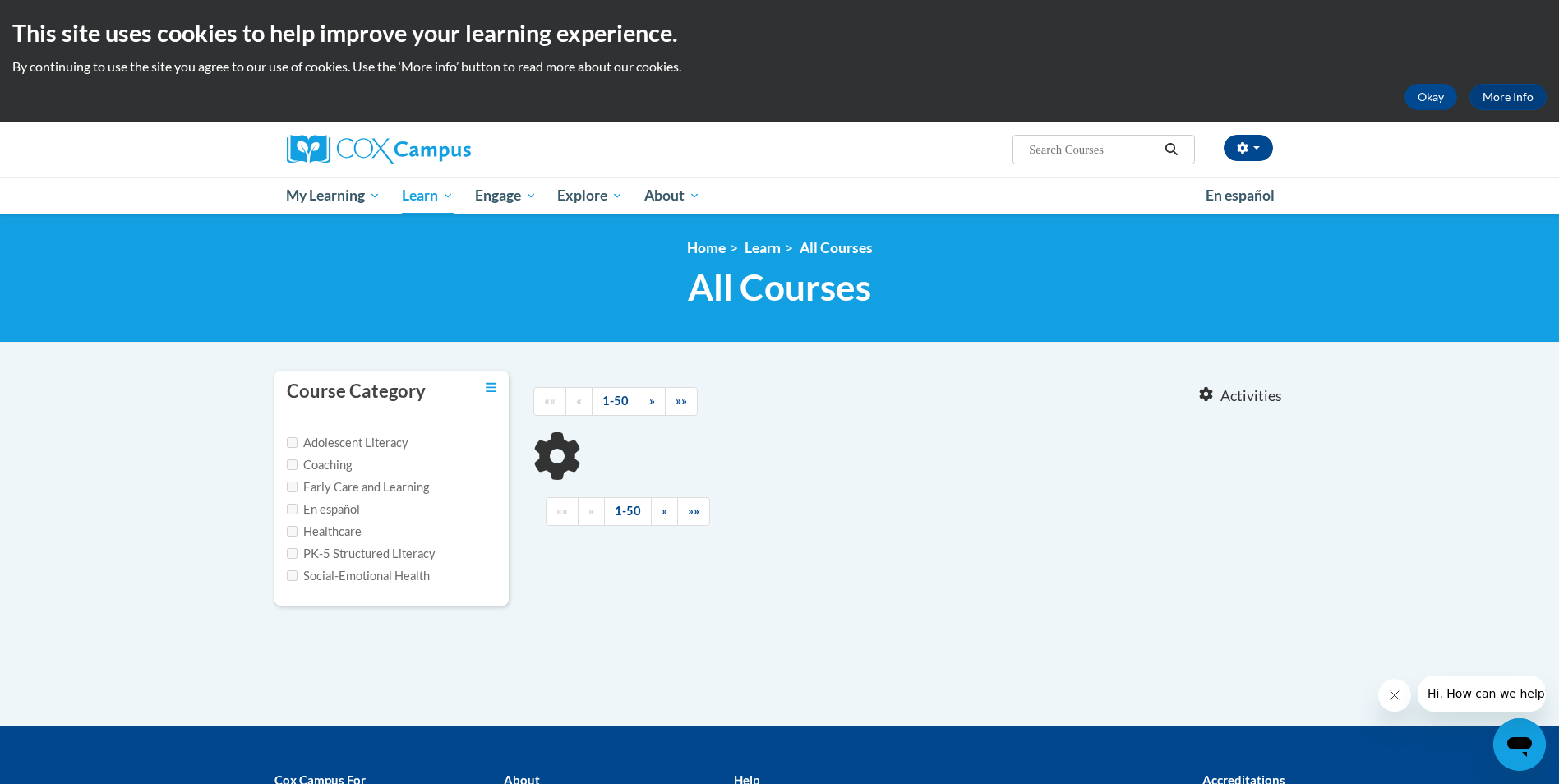
type input "oral language"
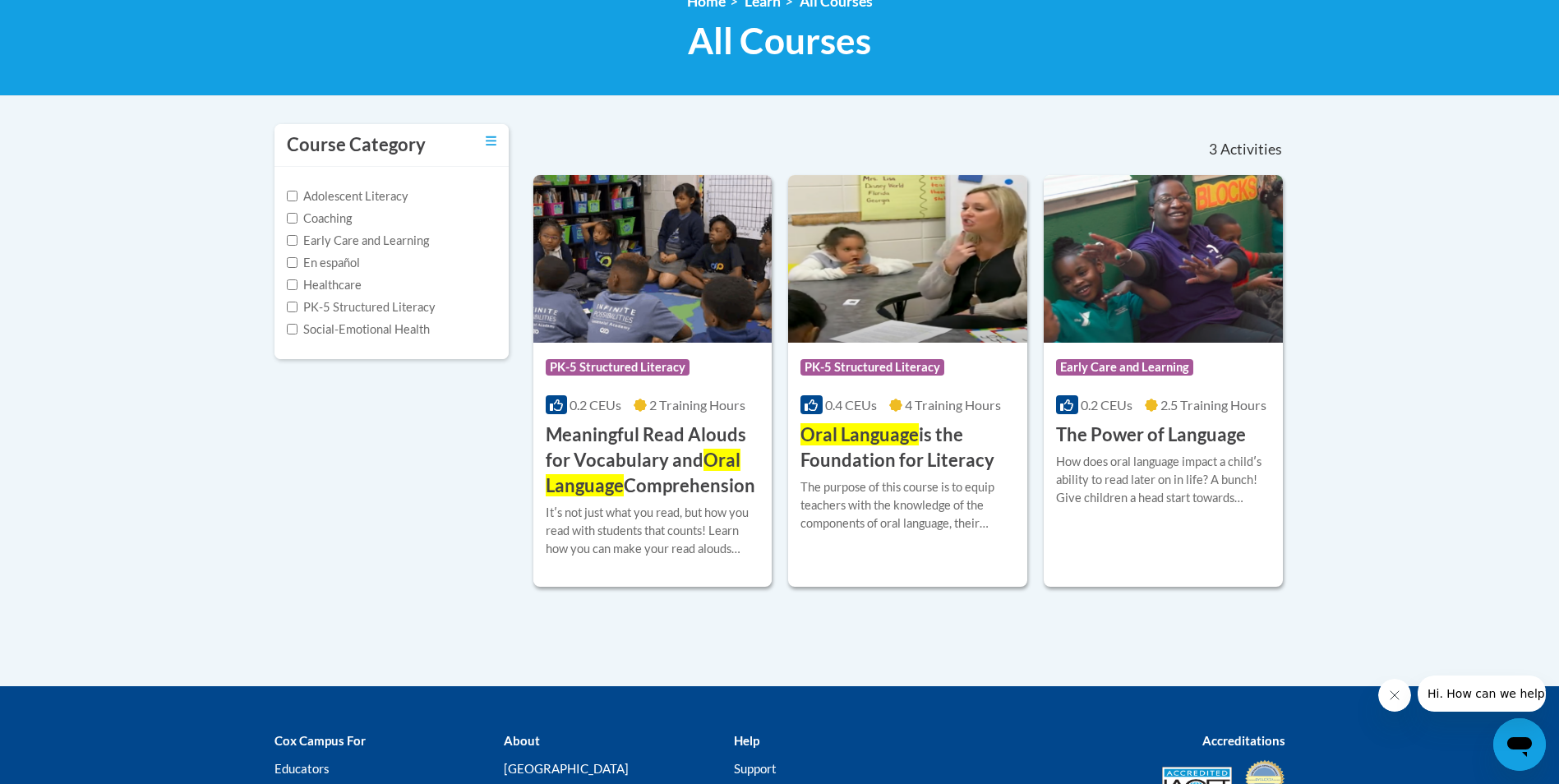
scroll to position [329, 0]
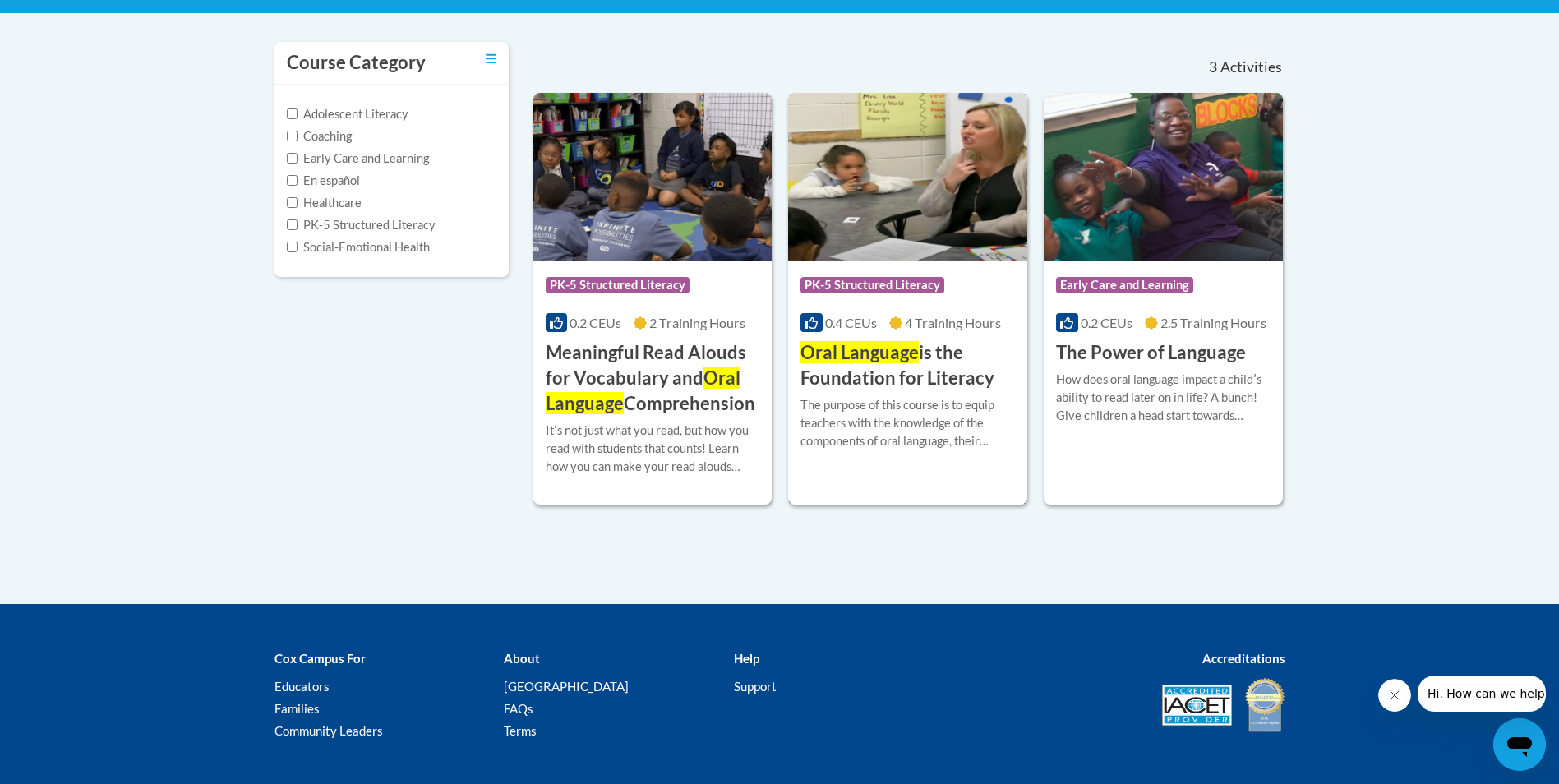
click at [896, 374] on h3 "Oral Language is the Foundation for Literacy" at bounding box center [908, 365] width 214 height 51
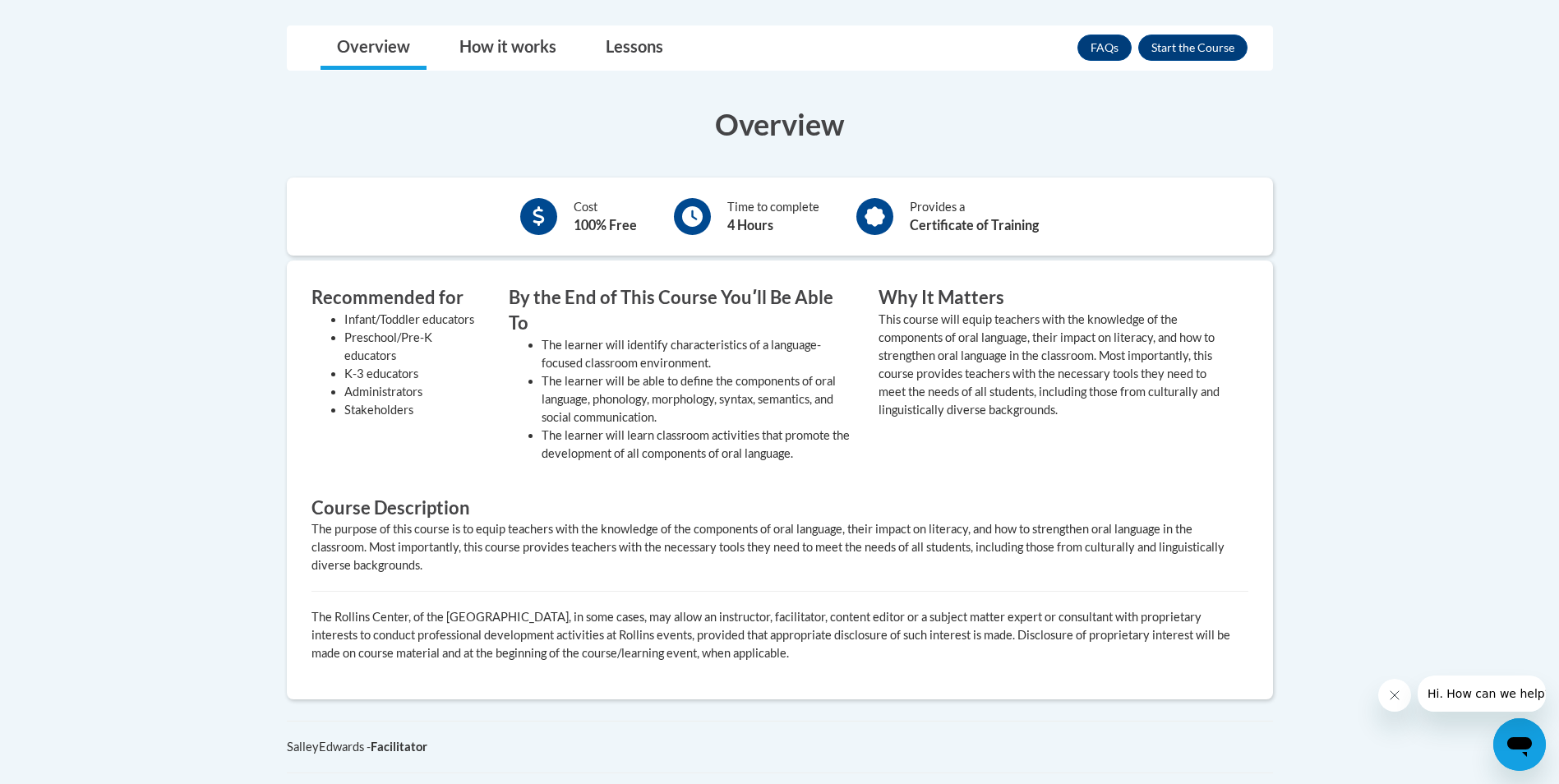
scroll to position [329, 0]
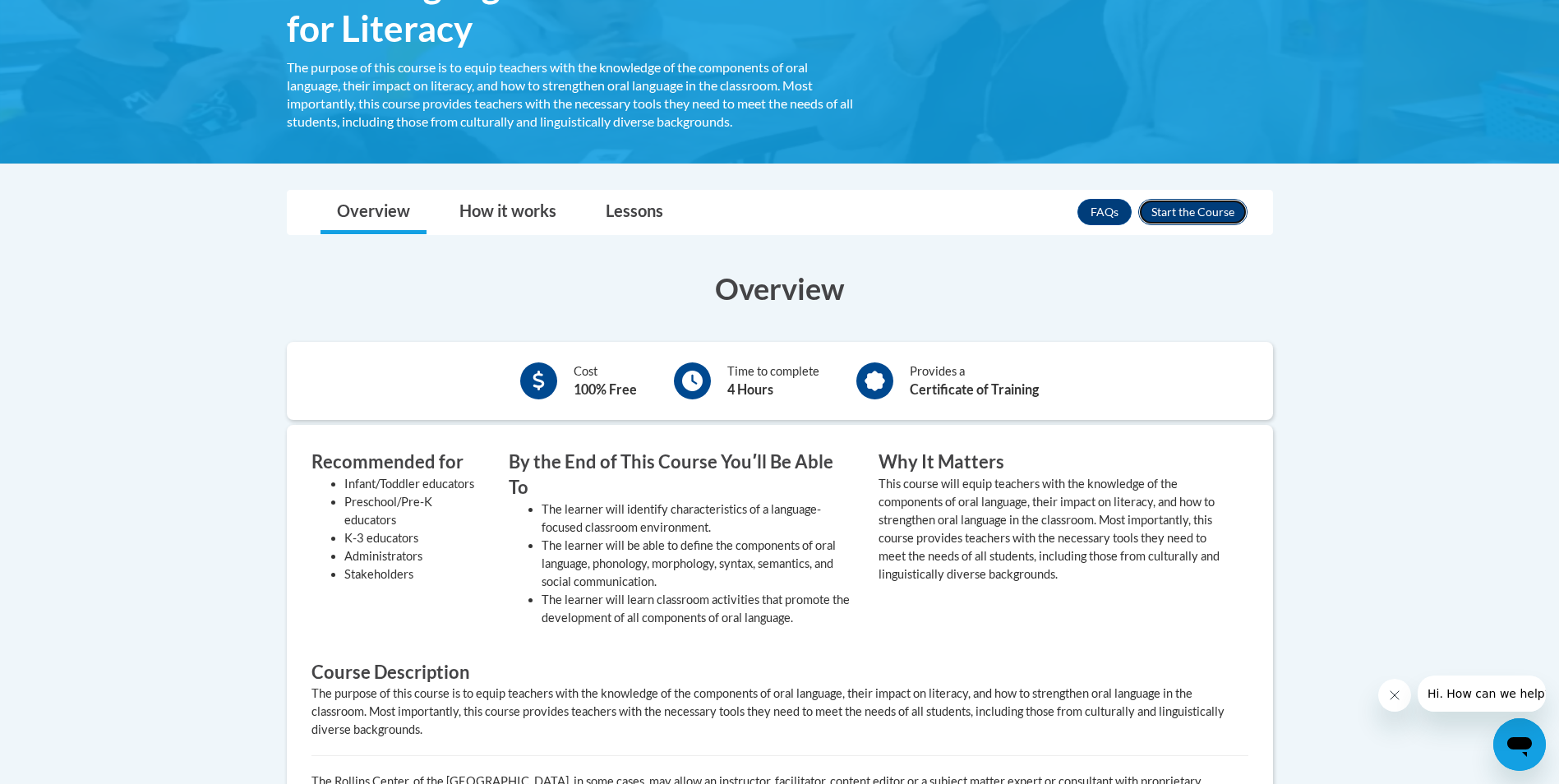
click at [1203, 217] on button "Enroll" at bounding box center [1192, 212] width 109 height 27
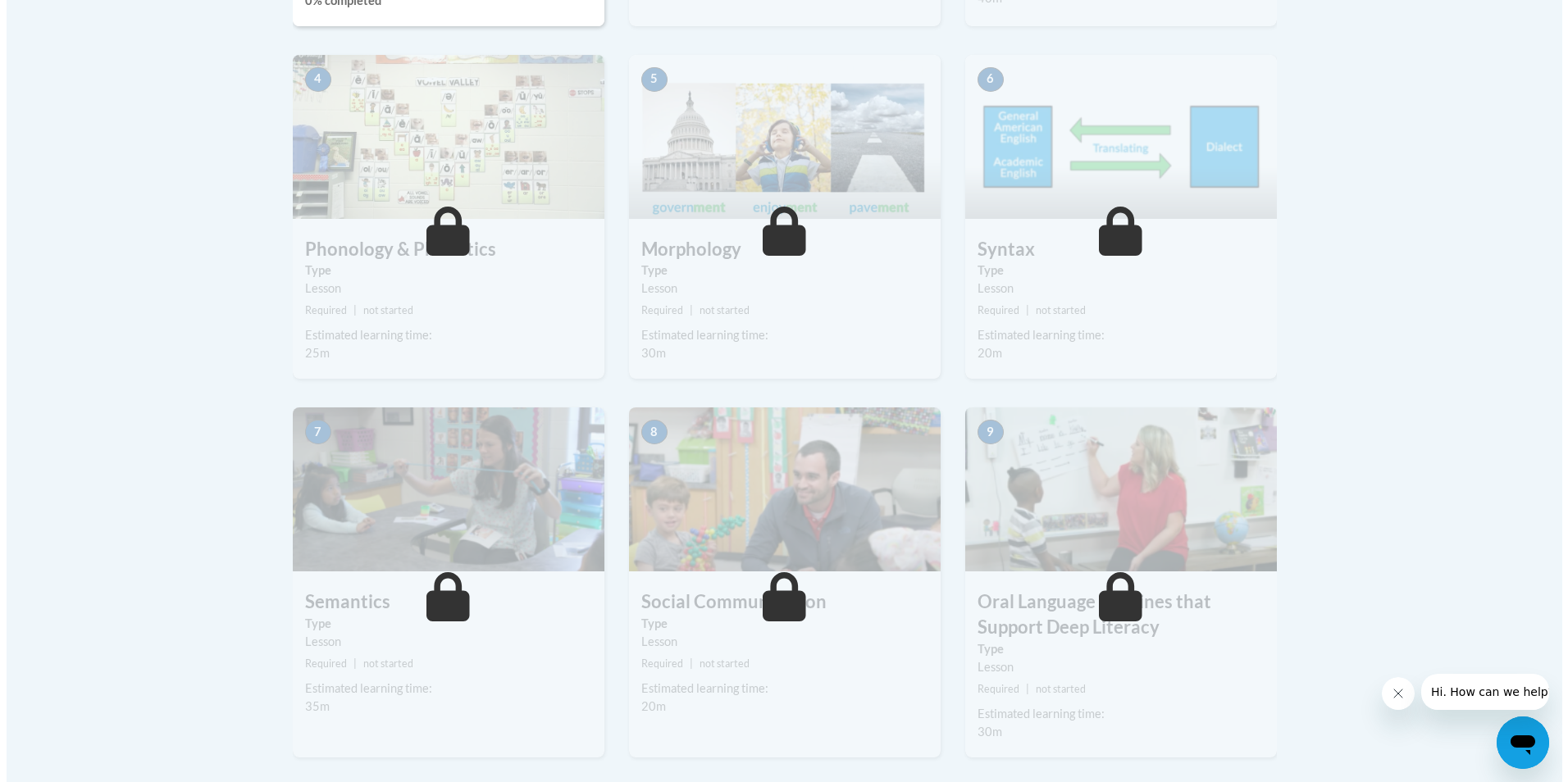
scroll to position [492, 0]
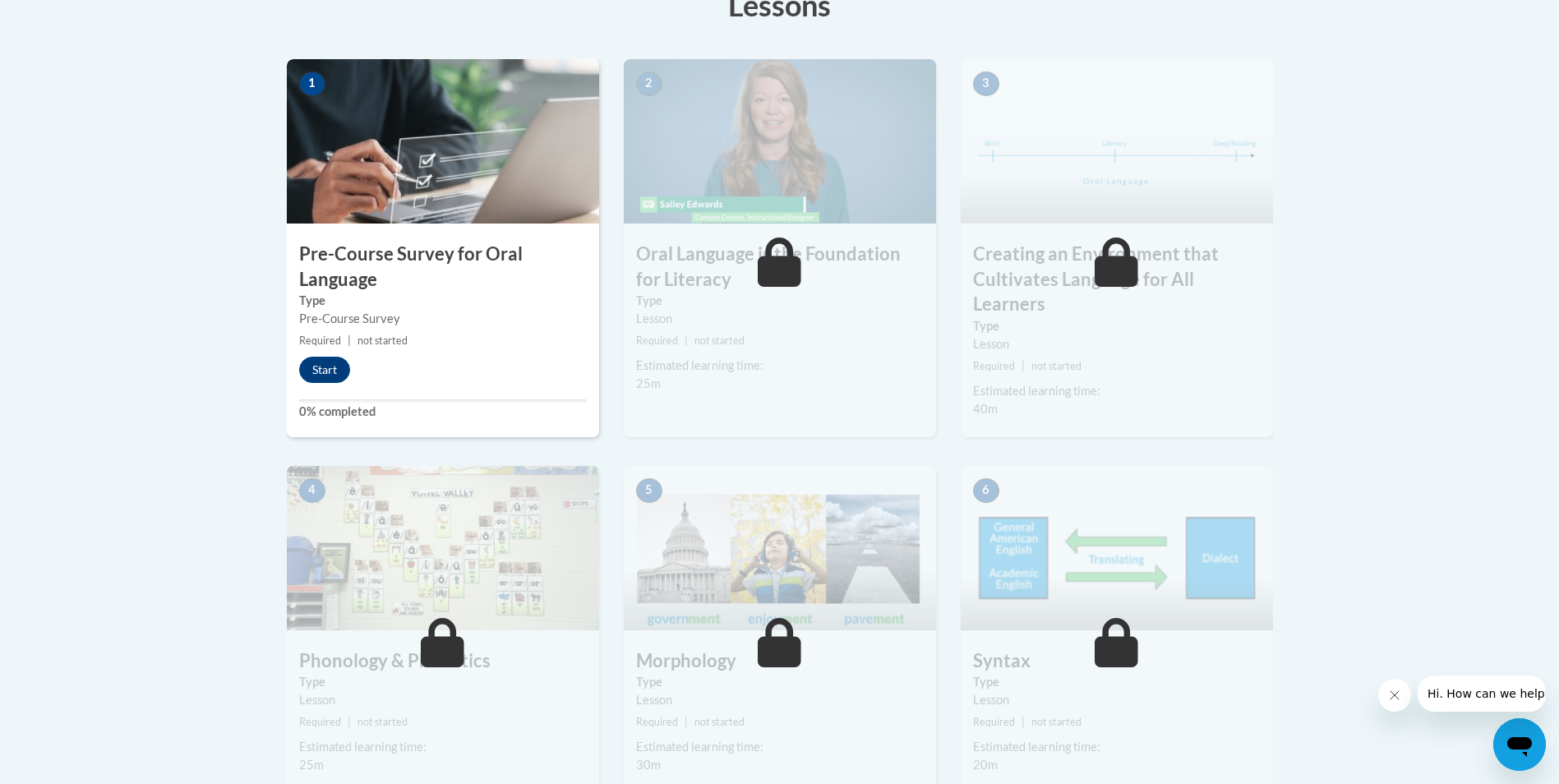
click at [378, 292] on label "Type" at bounding box center [443, 301] width 288 height 18
click at [324, 371] on button "Start" at bounding box center [324, 370] width 51 height 27
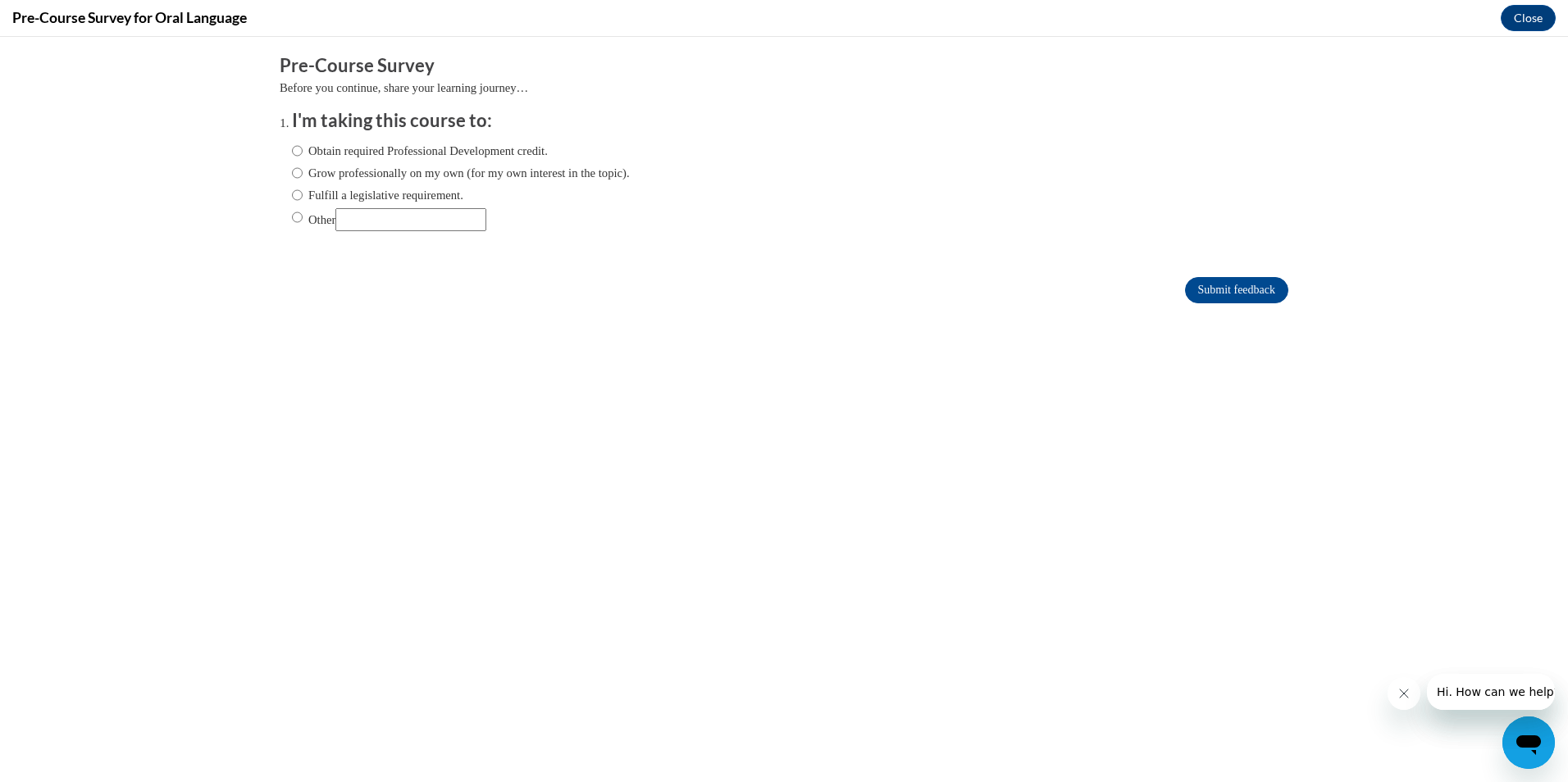
scroll to position [0, 0]
click at [297, 159] on label "Obtain required Professional Development credit." at bounding box center [419, 151] width 256 height 18
click at [297, 159] on input "Obtain required Professional Development credit." at bounding box center [297, 151] width 11 height 18
radio input "true"
click at [1228, 290] on input "Submit feedback" at bounding box center [1237, 290] width 103 height 27
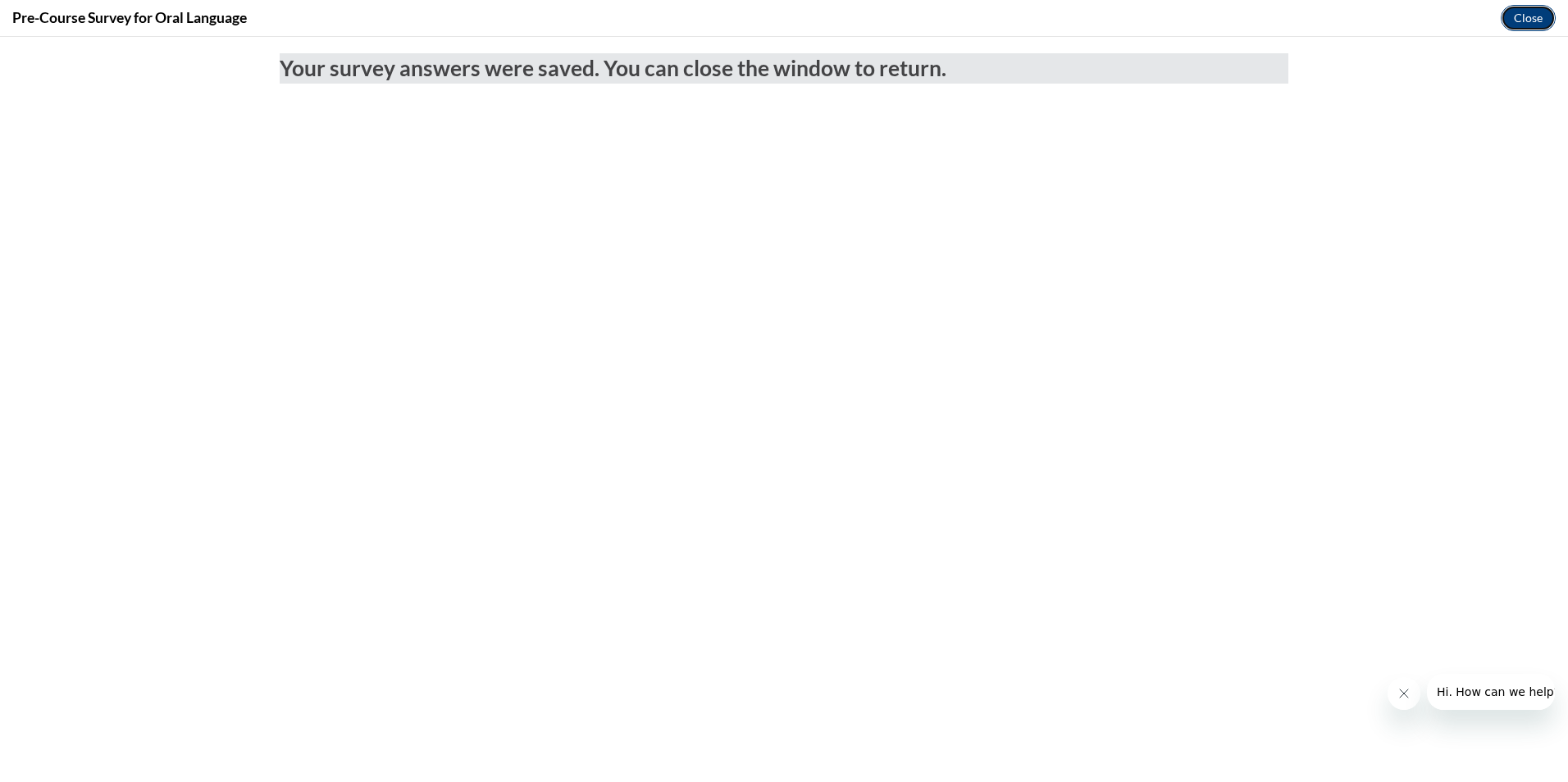
click at [1528, 26] on button "Close" at bounding box center [1528, 18] width 55 height 27
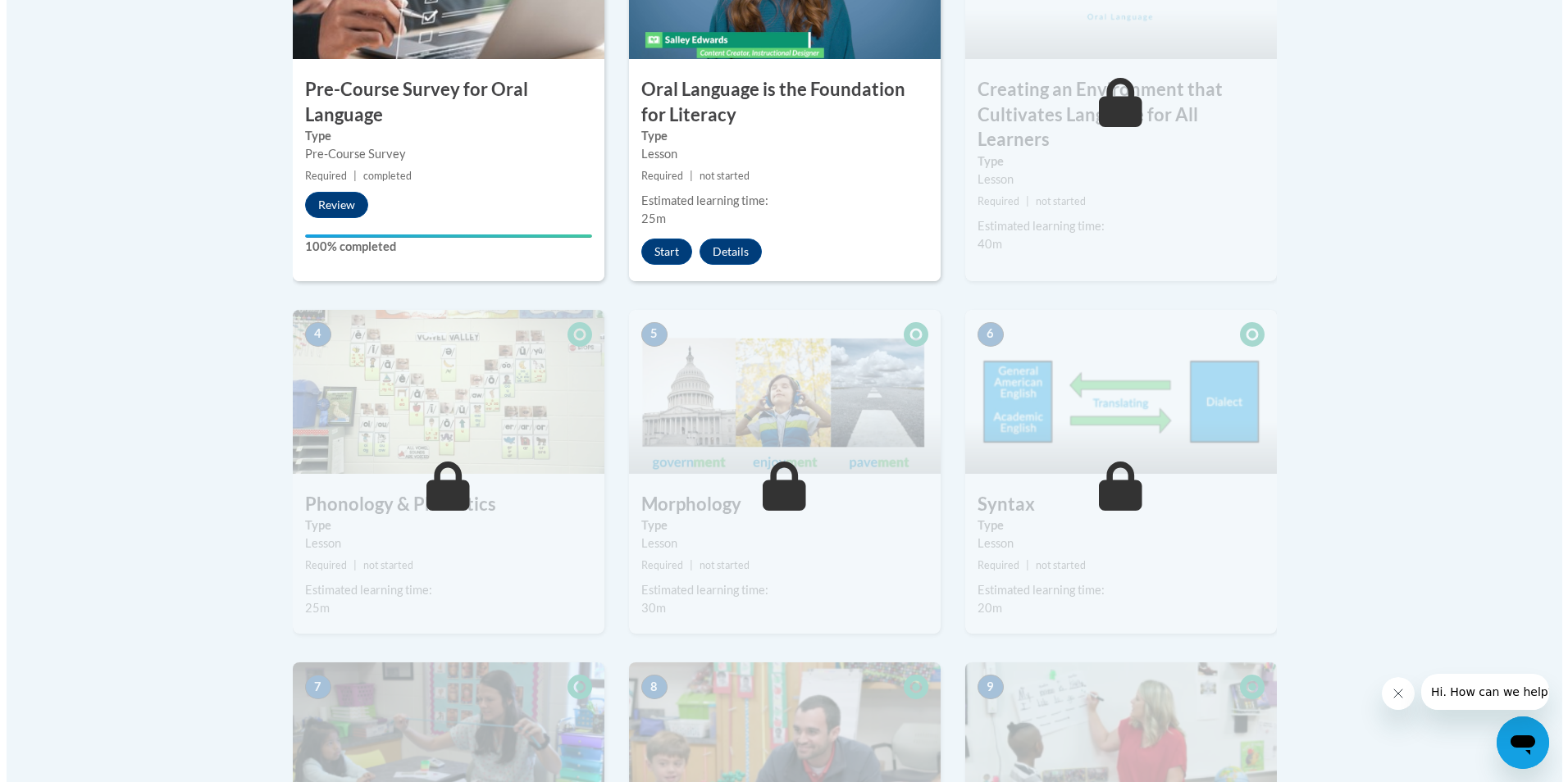
scroll to position [492, 0]
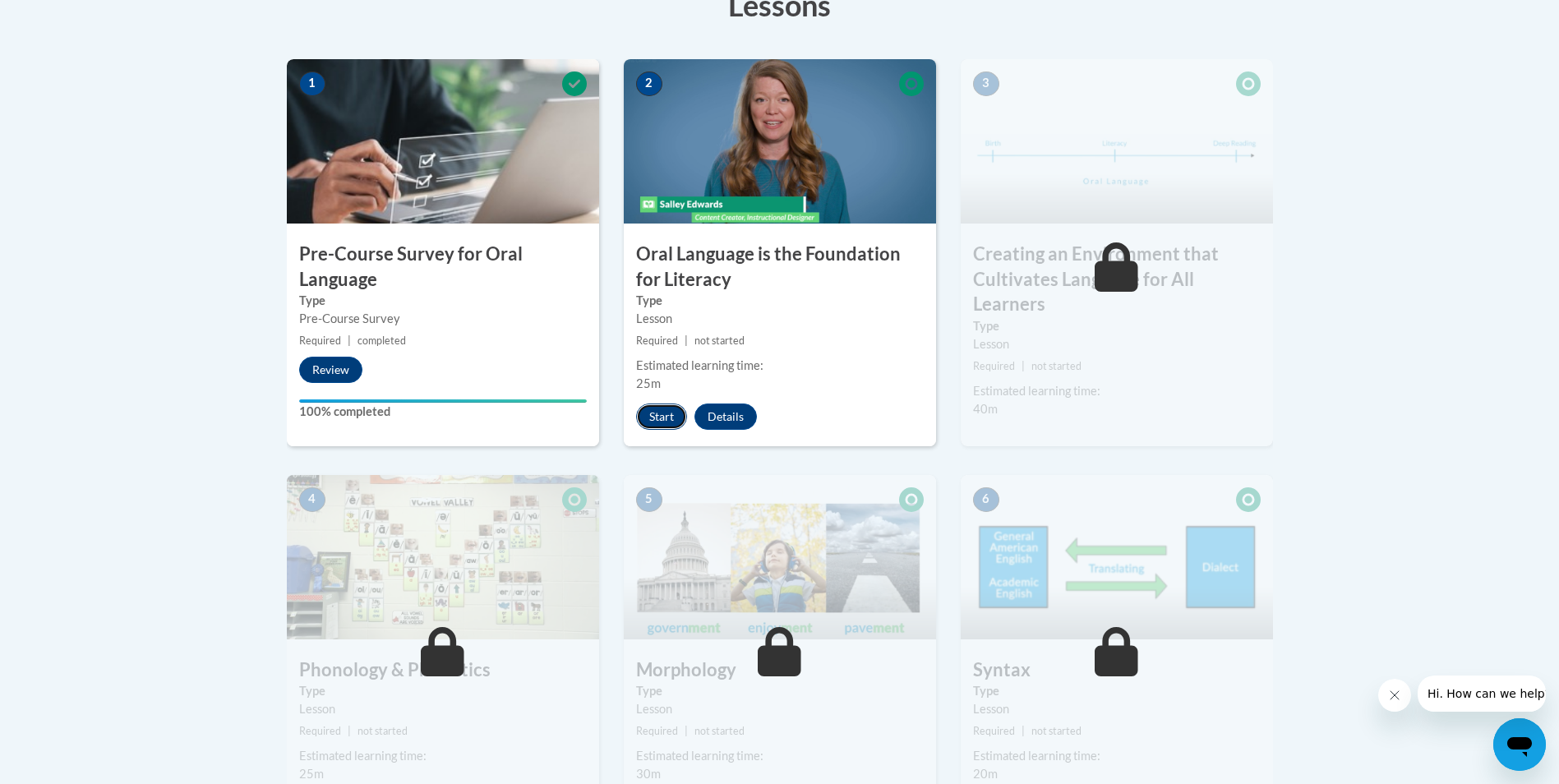
click at [660, 420] on button "Start" at bounding box center [661, 417] width 51 height 27
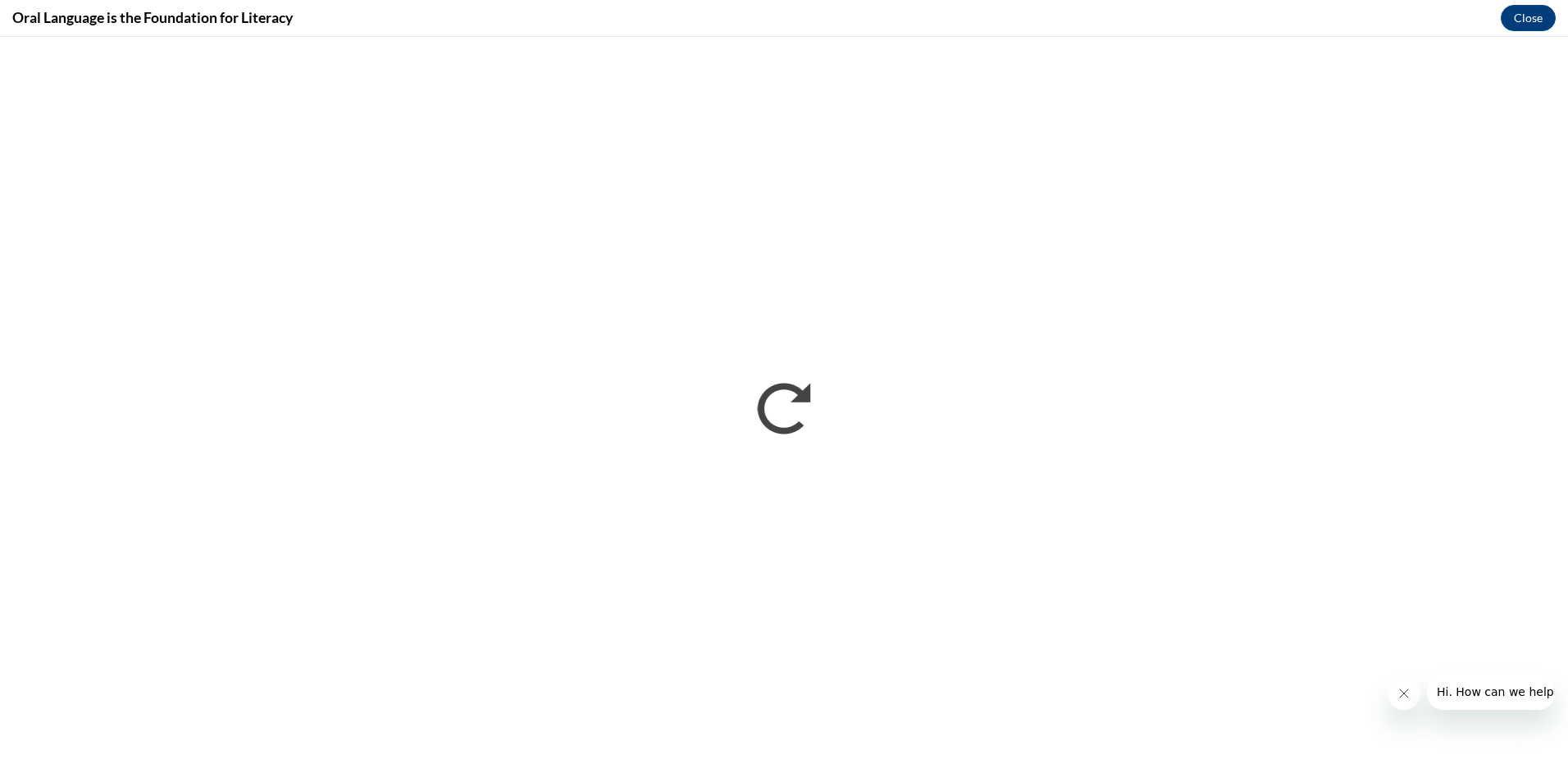
scroll to position [0, 0]
